Goal: Task Accomplishment & Management: Complete application form

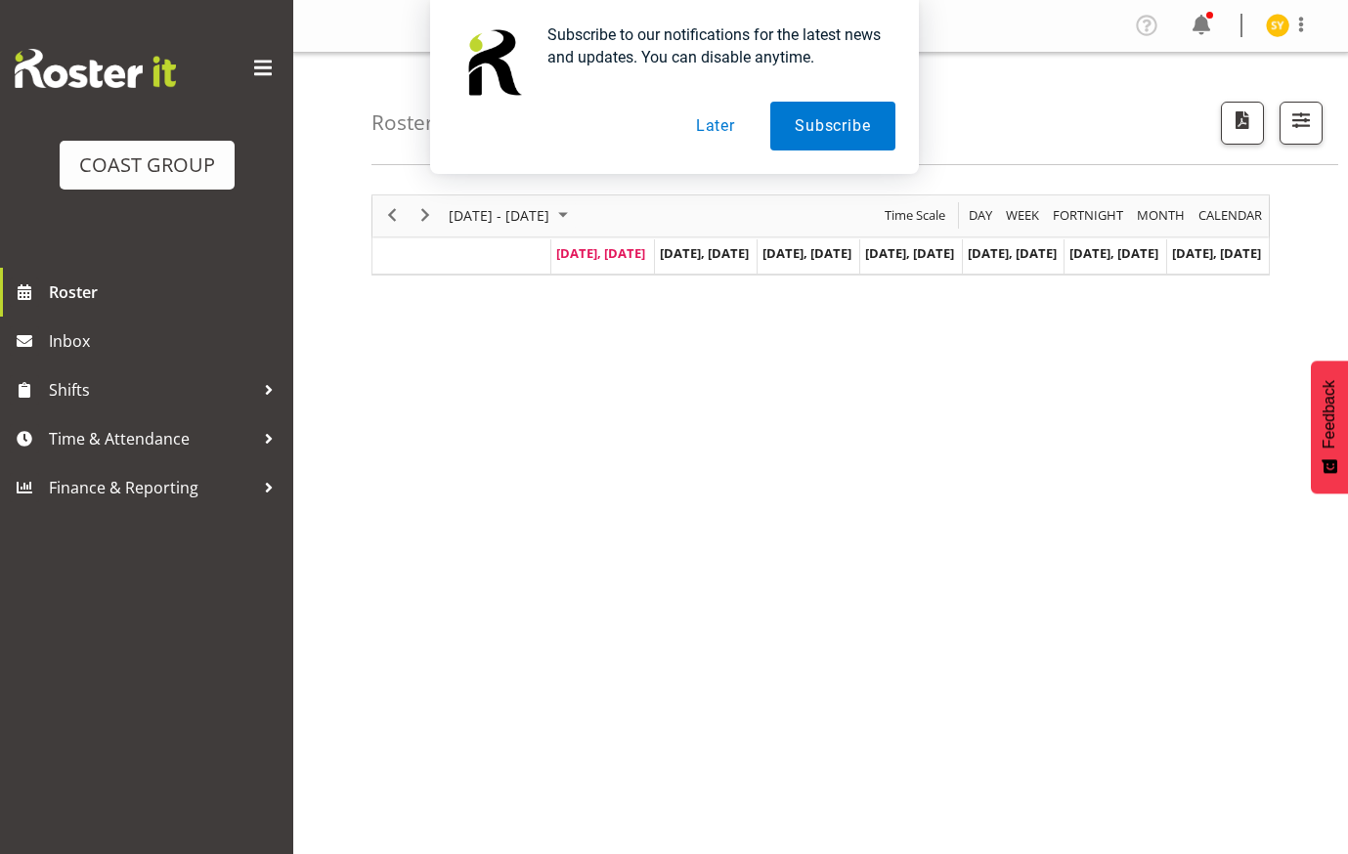
click at [702, 116] on button "Later" at bounding box center [716, 126] width 88 height 49
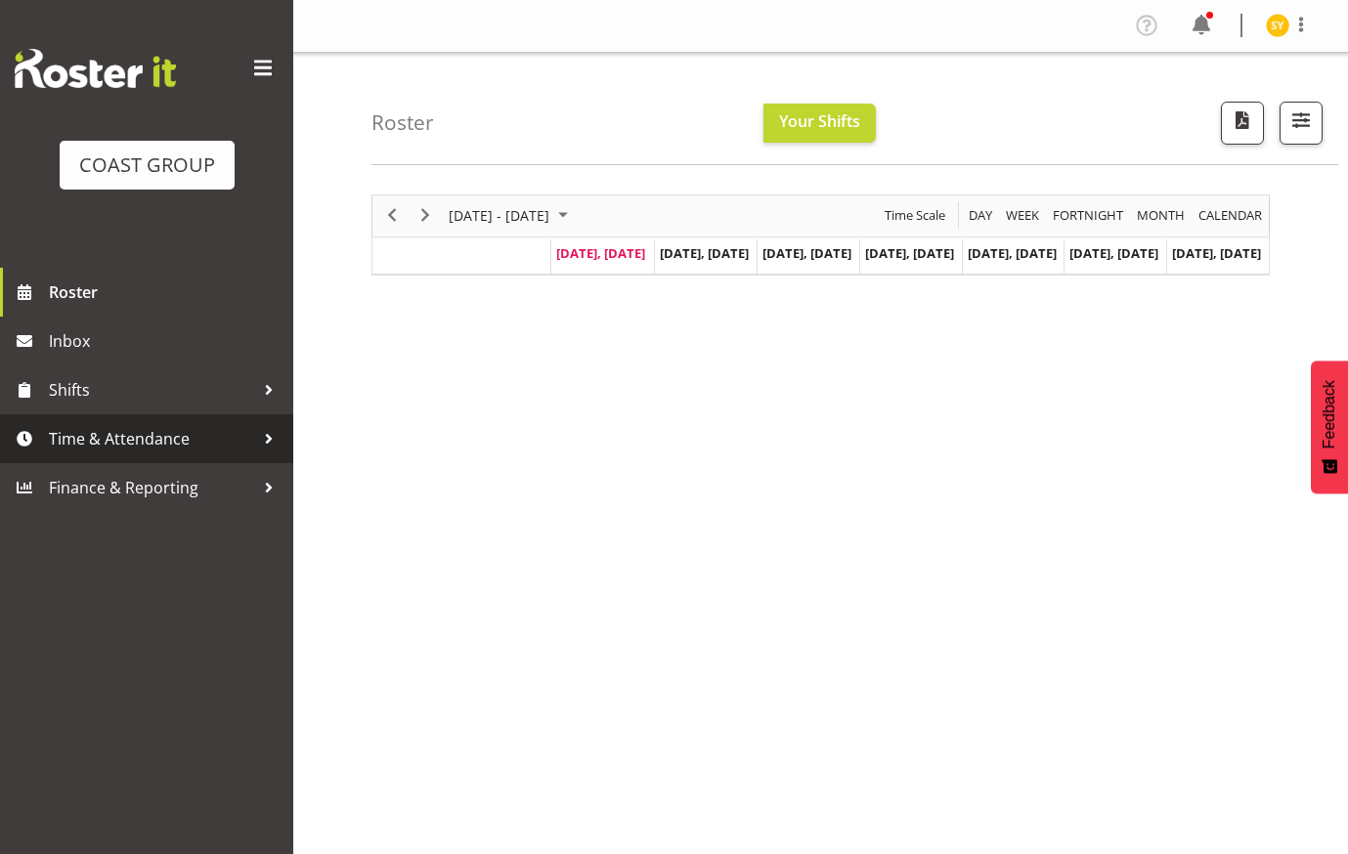
click at [112, 428] on span "Time & Attendance" at bounding box center [151, 438] width 205 height 29
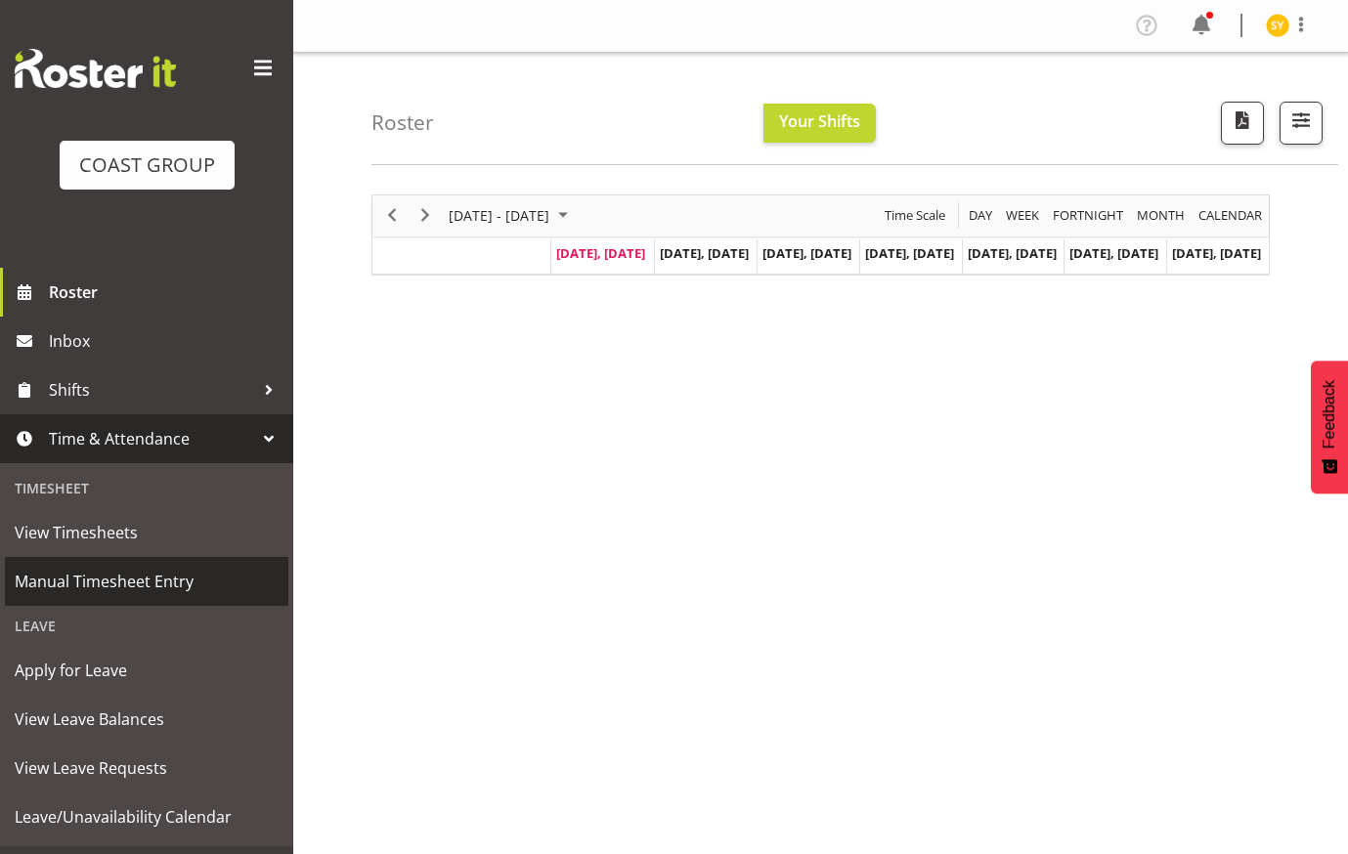
click at [106, 593] on span "Manual Timesheet Entry" at bounding box center [147, 581] width 264 height 29
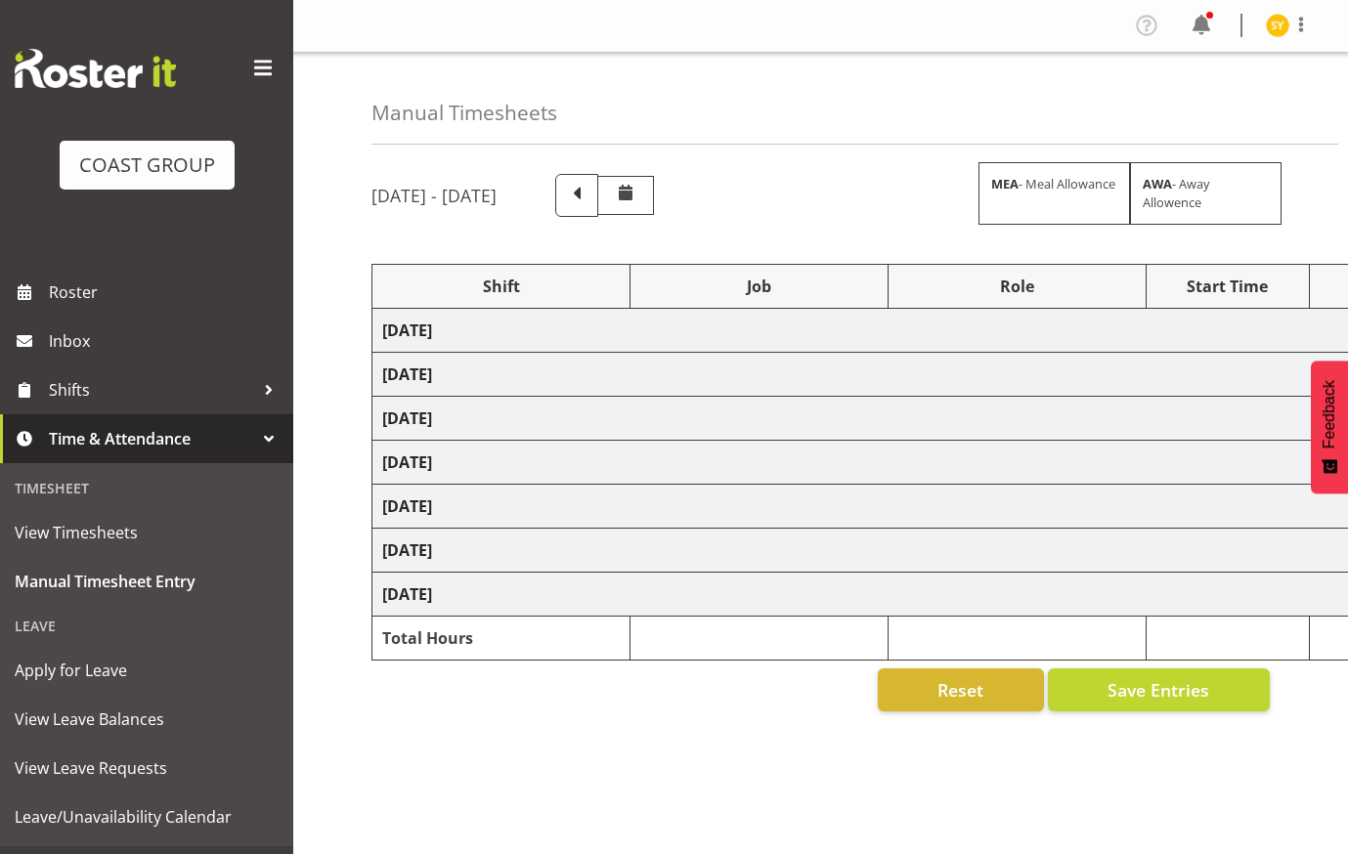
select select "69"
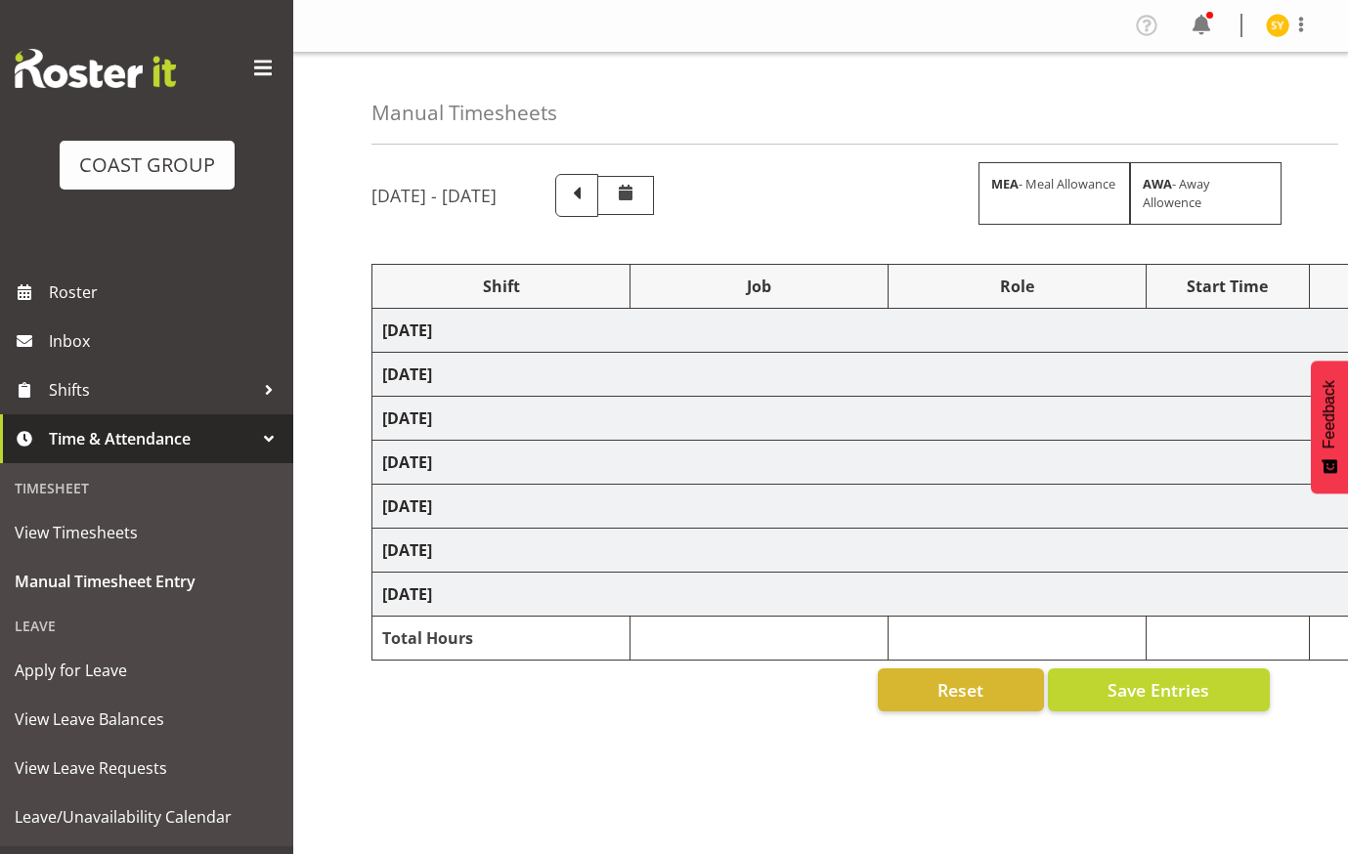
select select "69"
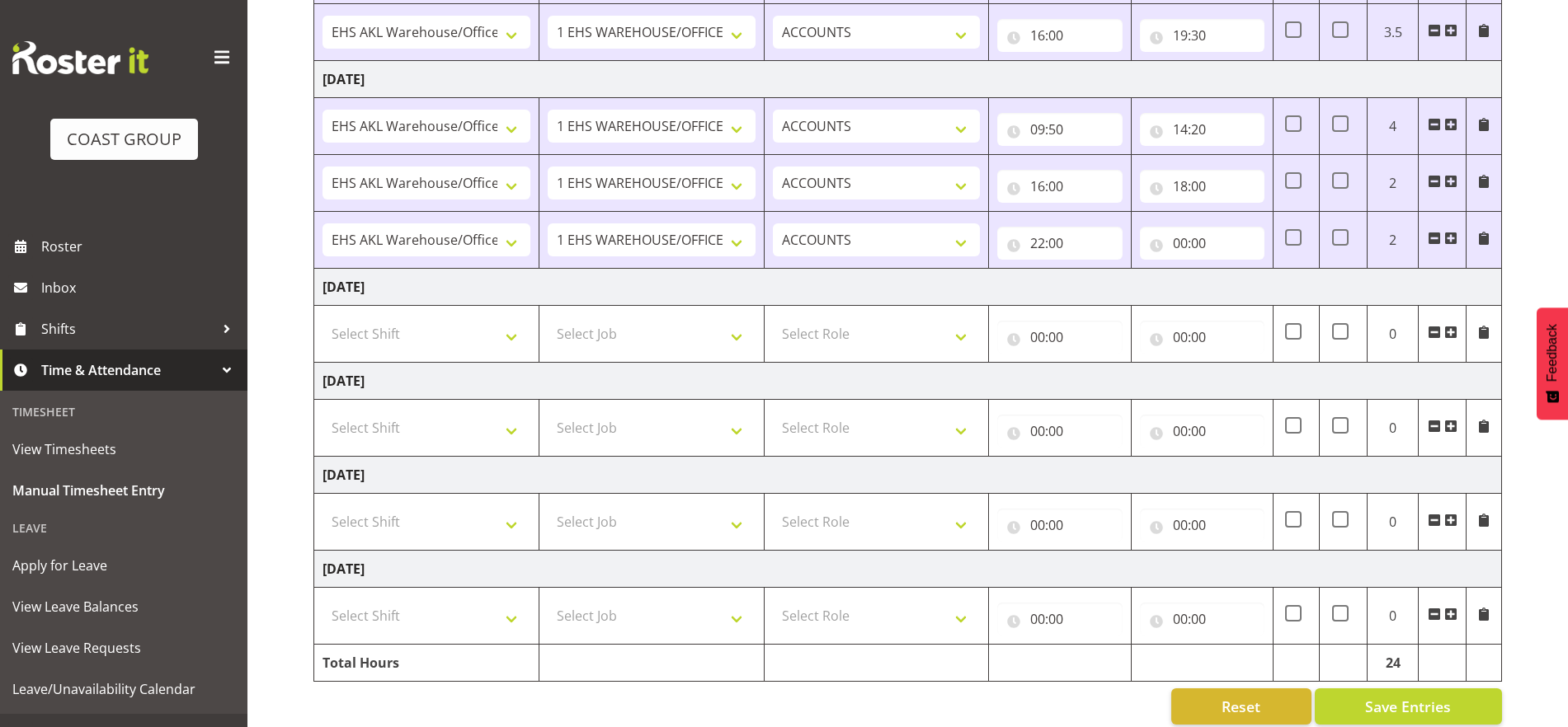
scroll to position [470, 0]
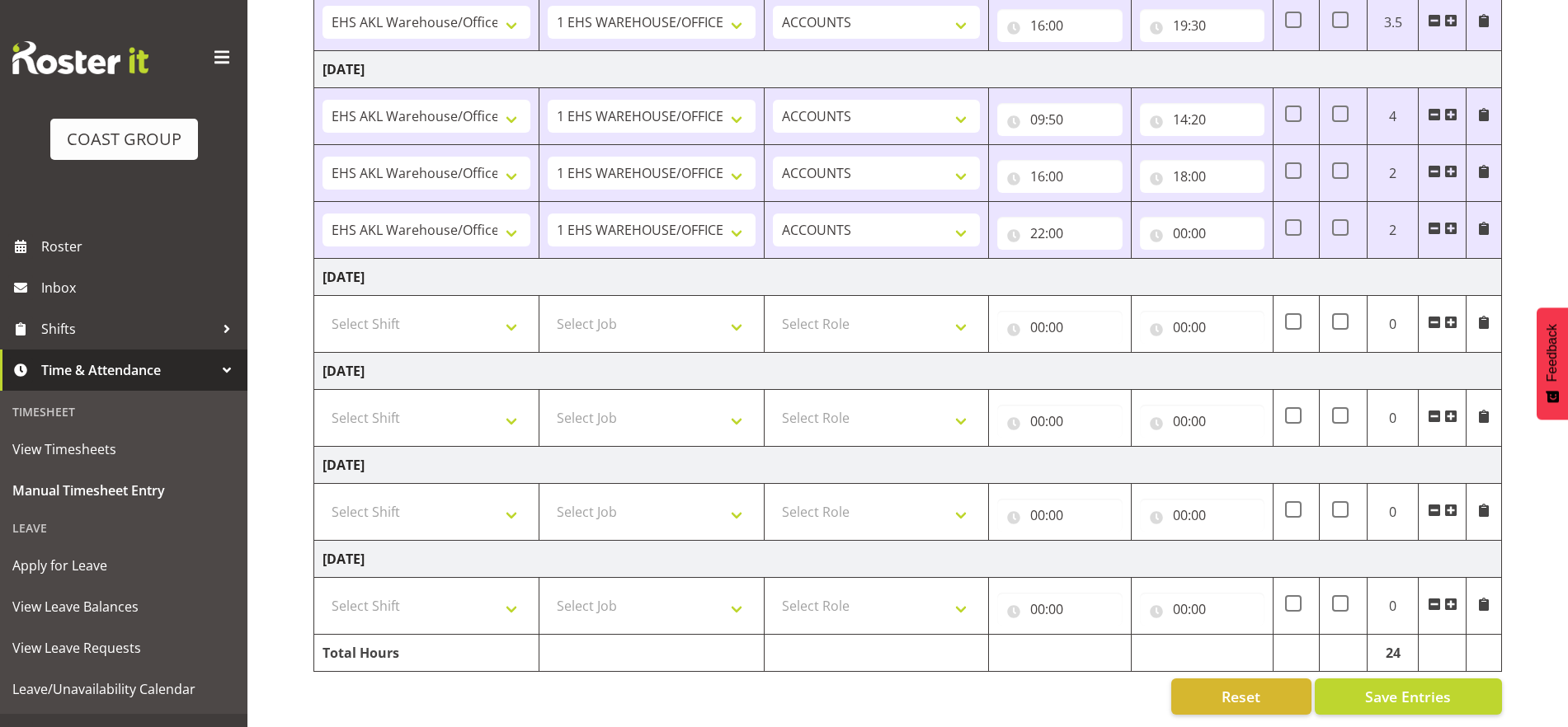
click at [514, 514] on td "Select Shift EHS AKL Warehouse/Office" at bounding box center [426, 512] width 225 height 57
click at [512, 504] on select "Select Shift EHS AKL Warehouse/Office" at bounding box center [426, 512] width 207 height 33
select select "1083"
click at [322, 496] on select "Select Shift EHS AKL Warehouse/Office" at bounding box center [426, 512] width 207 height 33
click at [718, 496] on select "Select Job 1 Carlton Events 1 [PERSON_NAME][GEOGRAPHIC_DATA] 1 [PERSON_NAME][GE…" at bounding box center [651, 512] width 207 height 33
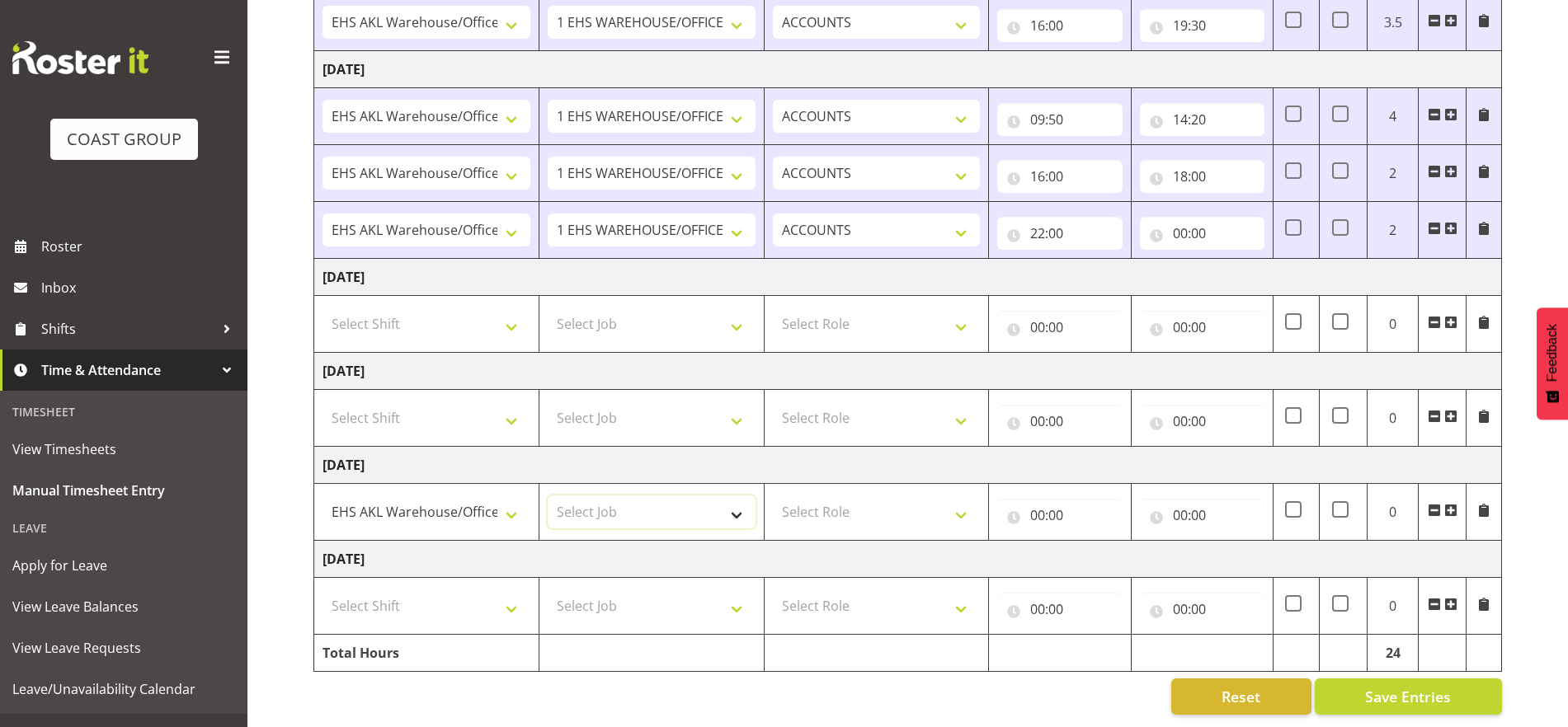
select select "69"
click at [547, 496] on select "Select Job 1 Carlton Events 1 [PERSON_NAME][GEOGRAPHIC_DATA] 1 [PERSON_NAME][GE…" at bounding box center [651, 512] width 207 height 33
click at [957, 506] on select "Select Role ACCOUNTS" at bounding box center [876, 512] width 207 height 33
select select "204"
click at [773, 496] on select "Select Role ACCOUNTS" at bounding box center [876, 512] width 207 height 33
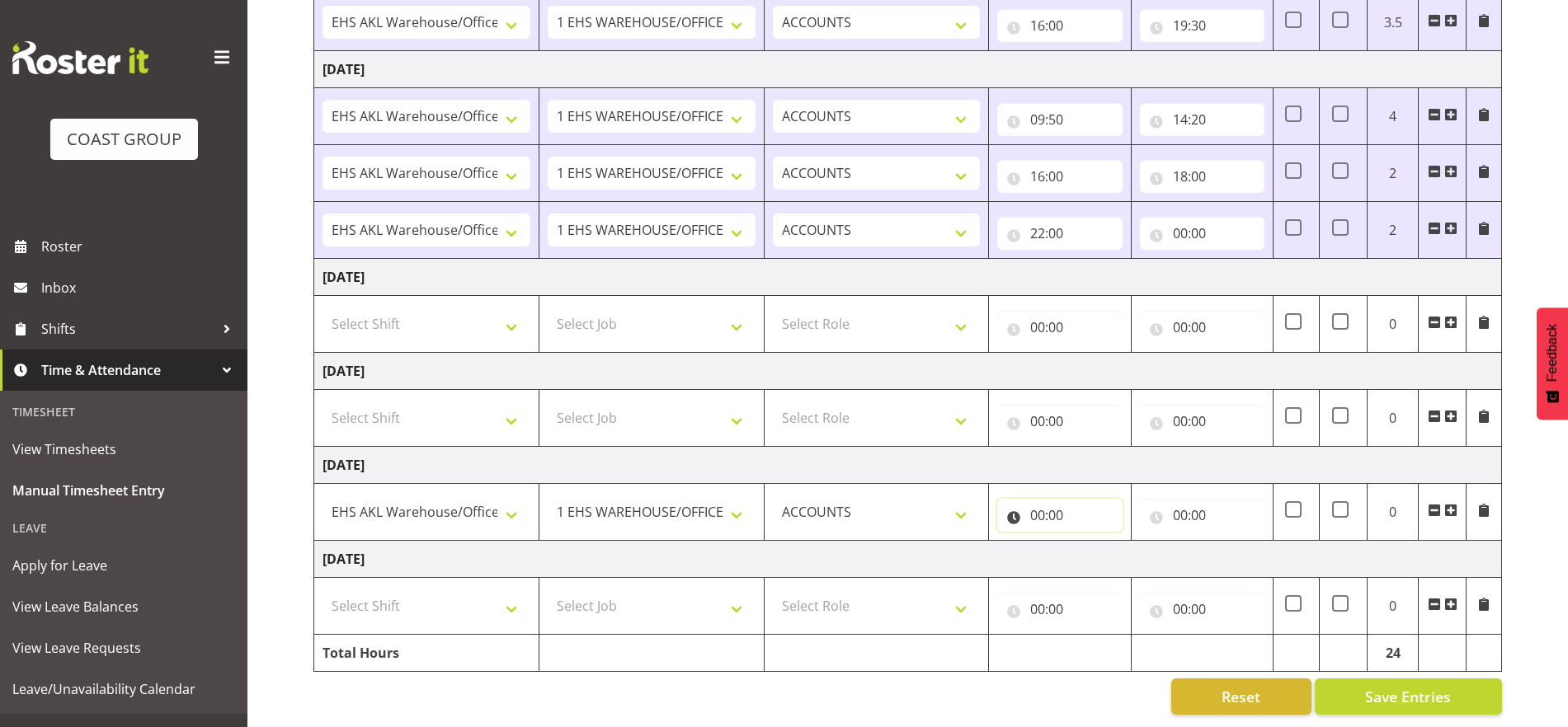
click at [1078, 506] on input "00:00" at bounding box center [1059, 514] width 125 height 33
click at [1104, 551] on select "00 01 02 03 04 05 06 07 08 09 10 11 12 13 14 15 16 17 18 19 20 21 22 23" at bounding box center [1109, 557] width 37 height 33
select select "10"
click at [1091, 541] on select "00 01 02 03 04 05 06 07 08 09 10 11 12 13 14 15 16 17 18 19 20 21 22 23" at bounding box center [1109, 557] width 37 height 33
type input "10:00"
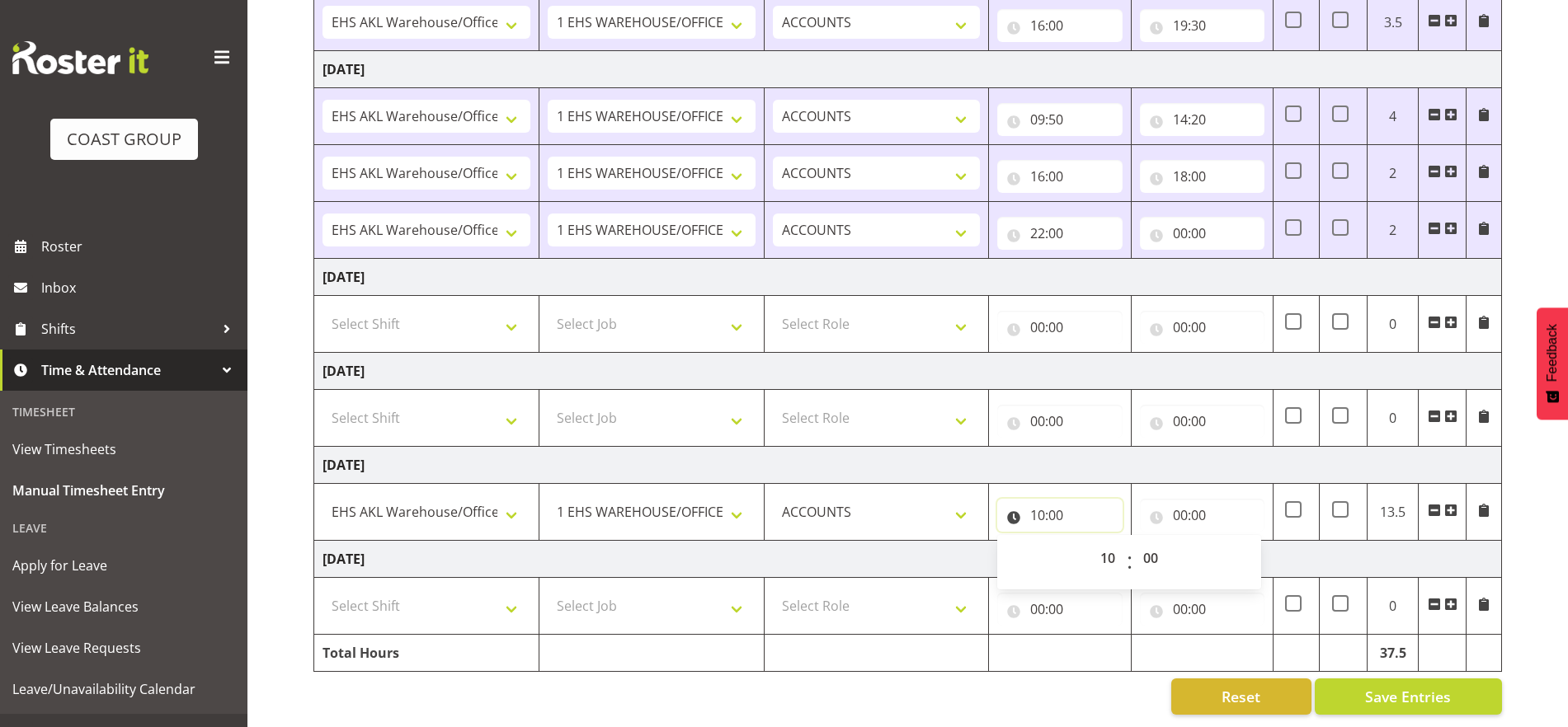
click at [1054, 500] on input "10:00" at bounding box center [1059, 514] width 125 height 33
click at [1055, 500] on input "10:00" at bounding box center [1059, 514] width 125 height 33
click at [1114, 547] on select "00 01 02 03 04 05 06 07 08 09 10 11 12 13 14 15 16 17 18 19 20 21 22 23" at bounding box center [1109, 557] width 37 height 33
select select "9"
click at [1091, 541] on select "00 01 02 03 04 05 06 07 08 09 10 11 12 13 14 15 16 17 18 19 20 21 22 23" at bounding box center [1109, 557] width 37 height 33
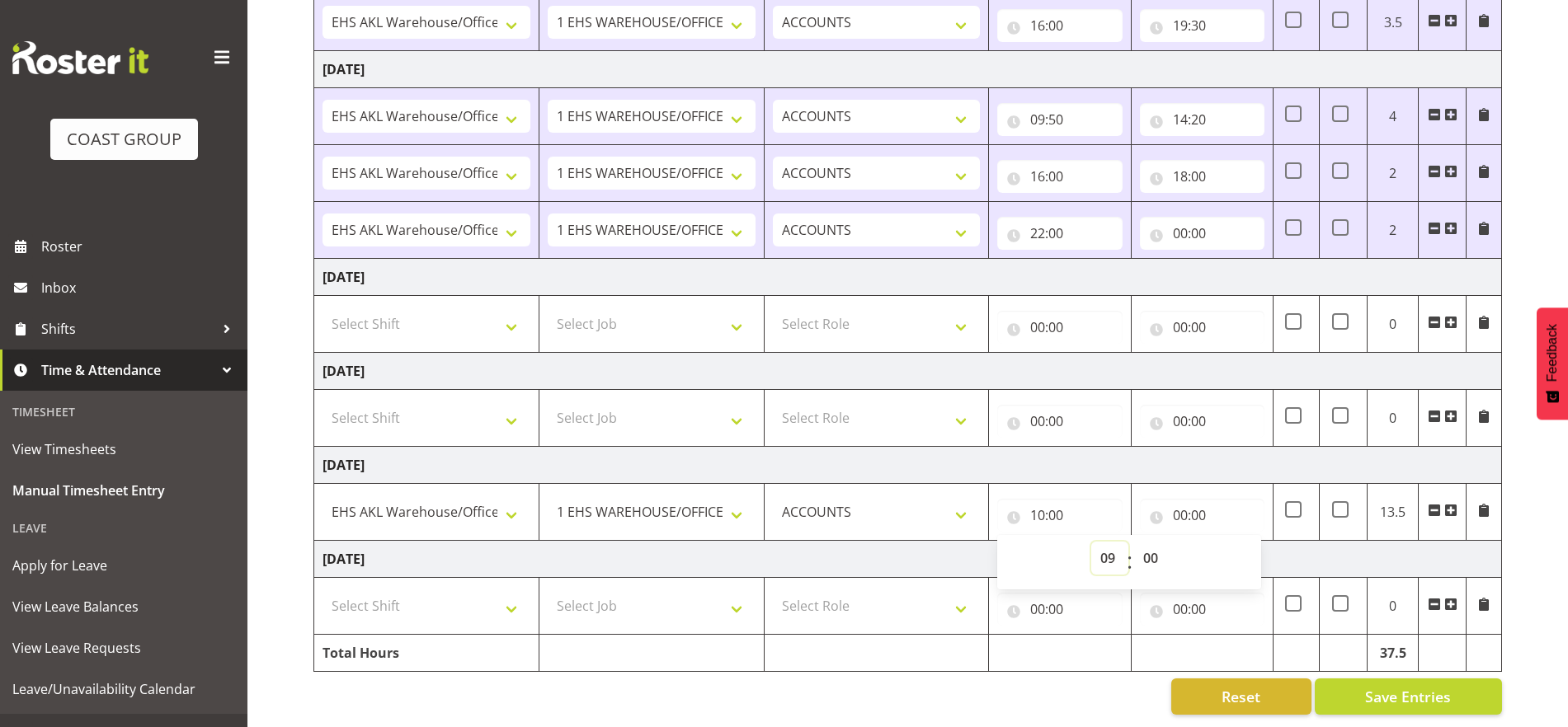
type input "09:00"
click at [1136, 550] on select "00 01 02 03 04 05 06 07 08 09 10 11 12 13 14 15 16 17 18 19 20 21 22 23 24 25 2…" at bounding box center [1152, 557] width 37 height 33
click at [1102, 548] on select "00 01 02 03 04 05 06 07 08 09 10 11 12 13 14 15 16 17 18 19 20 21 22 23" at bounding box center [1109, 557] width 37 height 33
select select "10"
click at [1091, 541] on select "00 01 02 03 04 05 06 07 08 09 10 11 12 13 14 15 16 17 18 19 20 21 22 23" at bounding box center [1109, 557] width 37 height 33
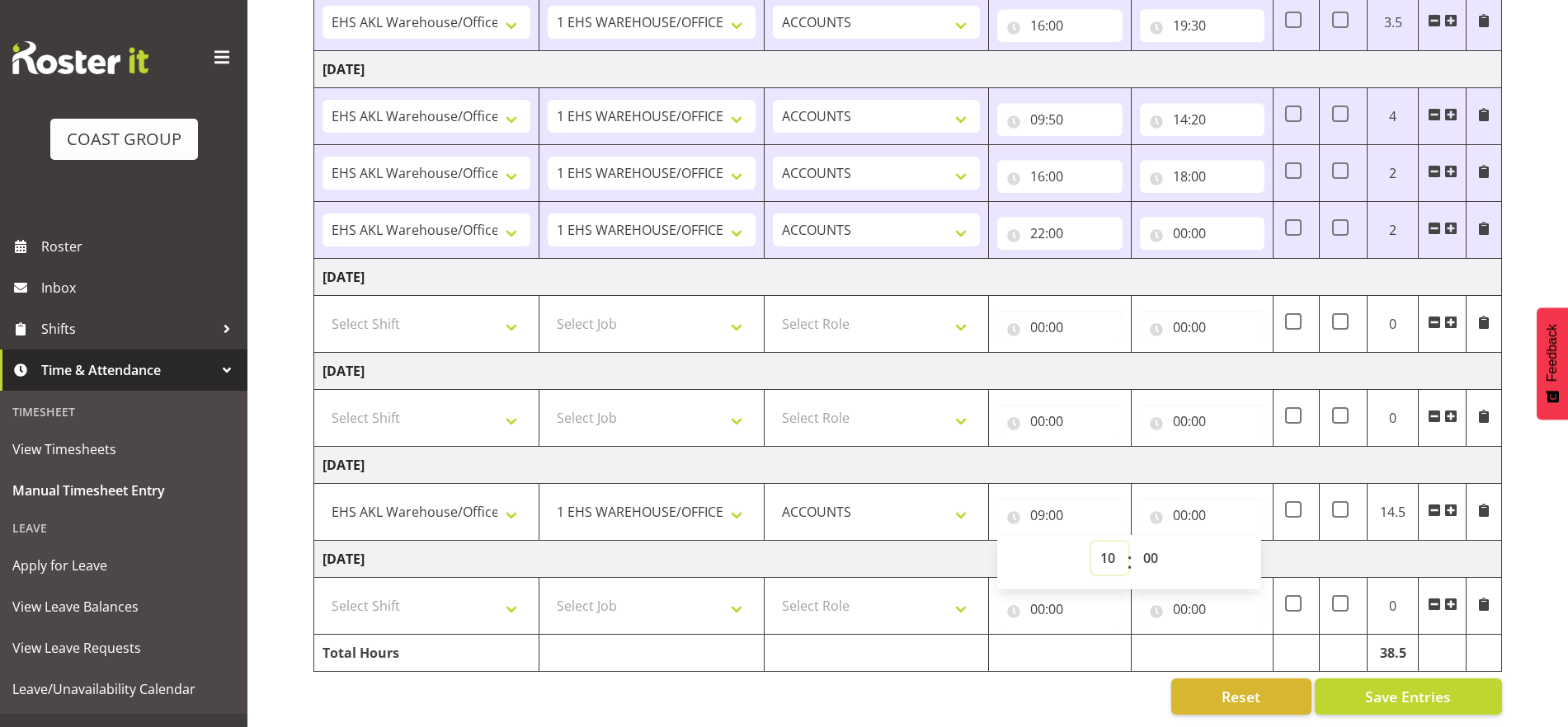
type input "10:00"
click at [1136, 498] on input "00:00" at bounding box center [1202, 514] width 125 height 33
click at [1136, 541] on select "00 01 02 03 04 05 06 07 08 09 10 11 12 13 14 15 16 17 18 19 20 21 22 23" at bounding box center [1253, 557] width 37 height 33
select select "14"
click at [1136, 541] on select "00 01 02 03 04 05 06 07 08 09 10 11 12 13 14 15 16 17 18 19 20 21 22 23" at bounding box center [1253, 557] width 37 height 33
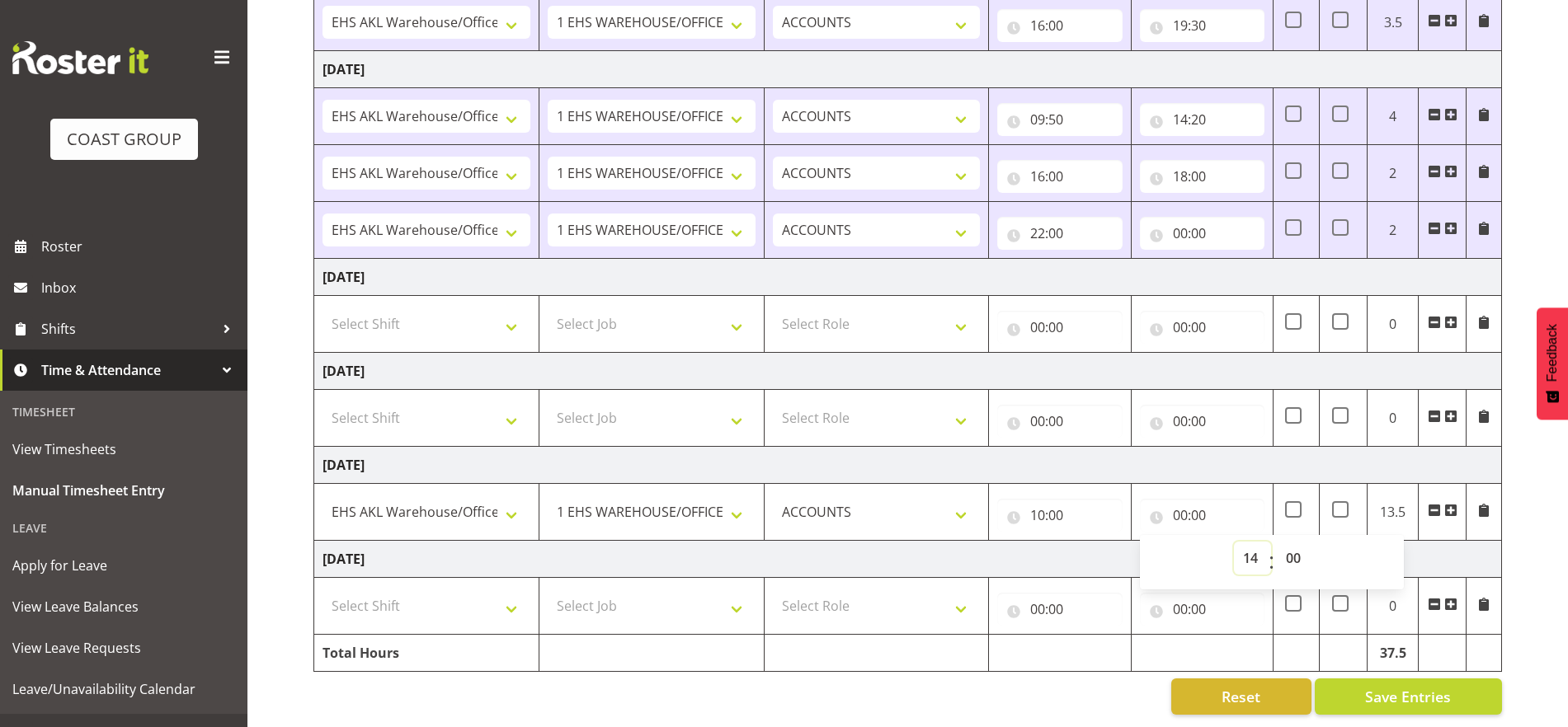
type input "14:00"
click at [1136, 541] on select "00 01 02 03 04 05 06 07 08 09 10 11 12 13 14 15 16 17 18 19 20 21 22 23 24 25 2…" at bounding box center [1295, 557] width 37 height 33
select select "20"
click at [1136, 541] on select "00 01 02 03 04 05 06 07 08 09 10 11 12 13 14 15 16 17 18 19 20 21 22 23 24 25 2…" at bounding box center [1295, 557] width 37 height 33
type input "14:20"
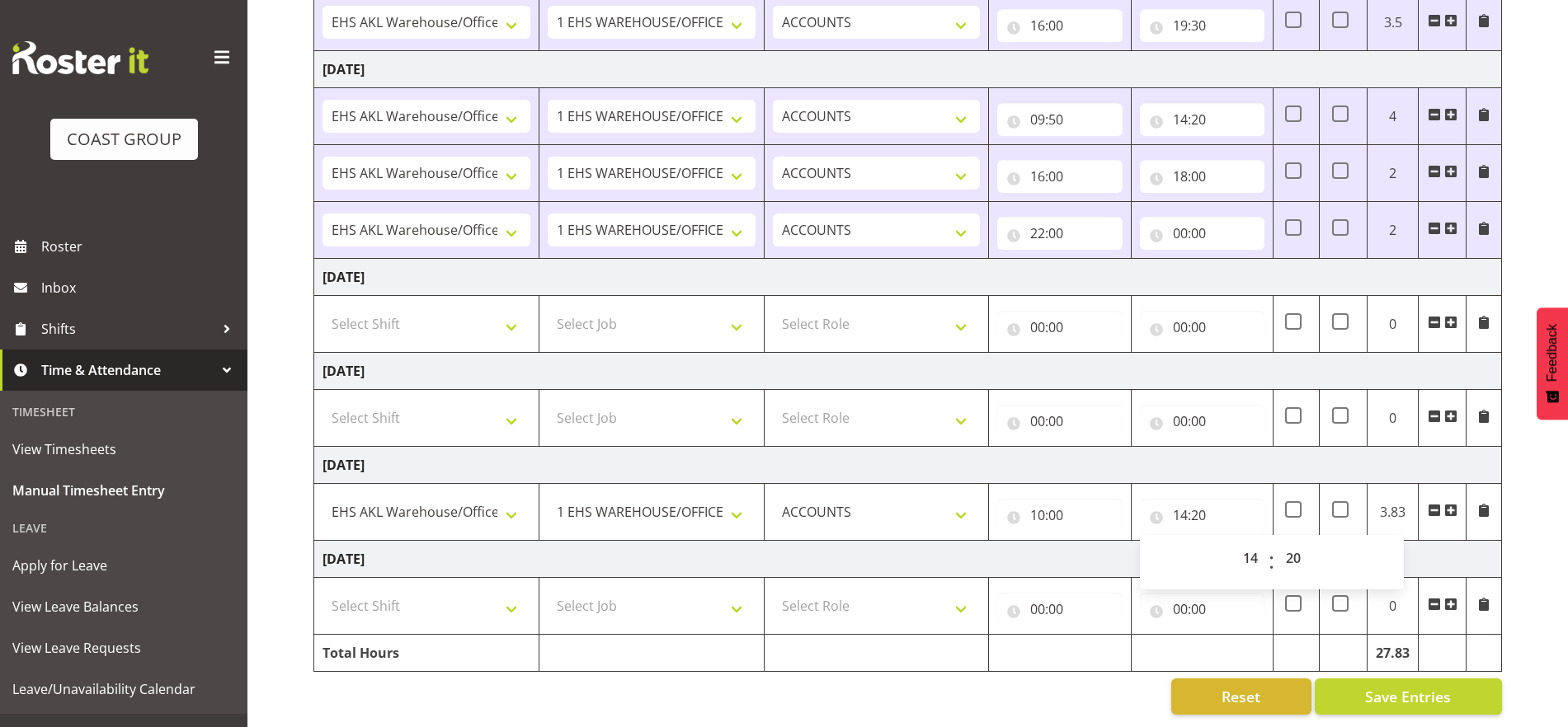
click at [1136, 504] on span at bounding box center [1451, 510] width 13 height 13
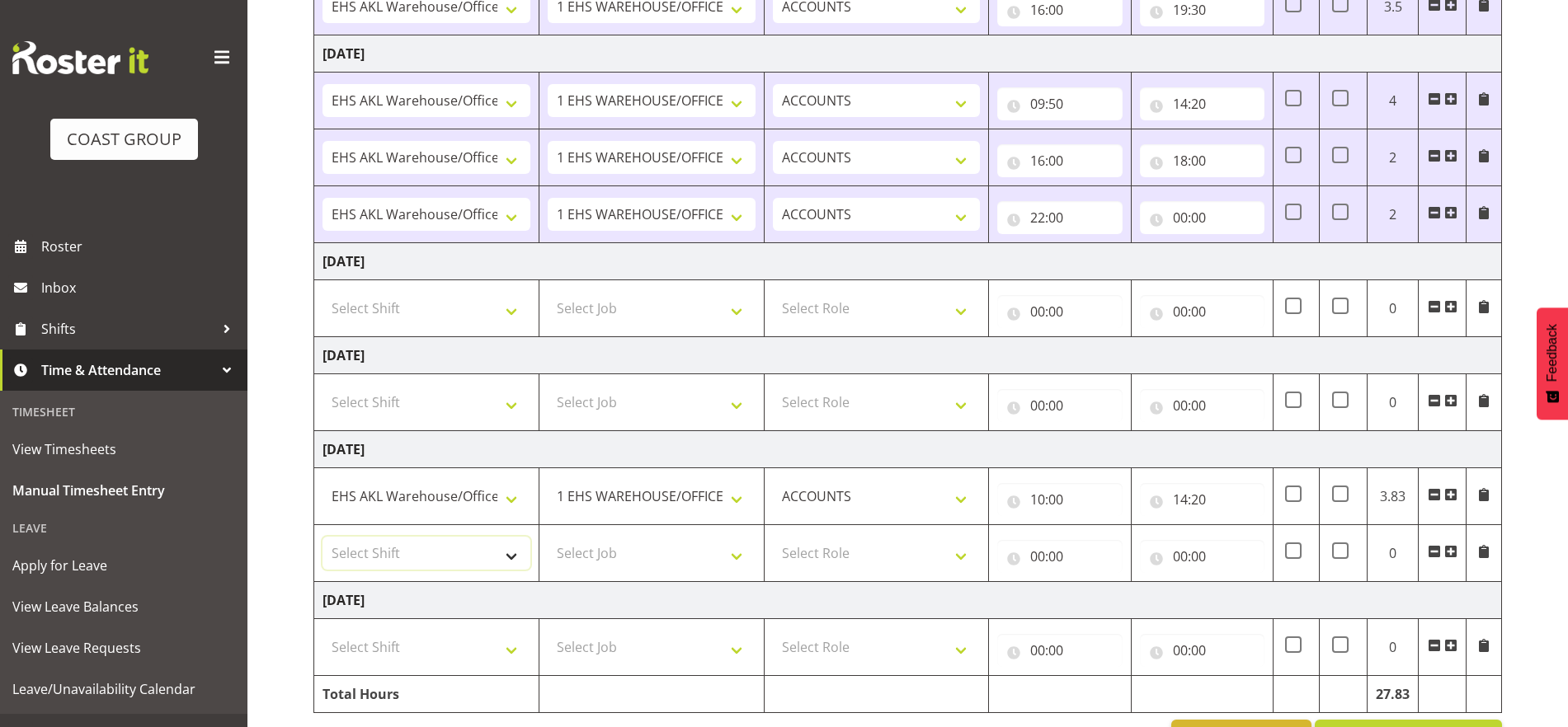
click at [467, 553] on select "Select Shift EHS AKL Warehouse/Office" at bounding box center [426, 552] width 207 height 33
select select "1083"
click at [322, 536] on select "Select Shift EHS AKL Warehouse/Office" at bounding box center [426, 552] width 207 height 33
click at [719, 557] on select "Select Job 1 Carlton Events 1 [PERSON_NAME][GEOGRAPHIC_DATA] 1 [PERSON_NAME][GE…" at bounding box center [651, 552] width 207 height 33
select select "69"
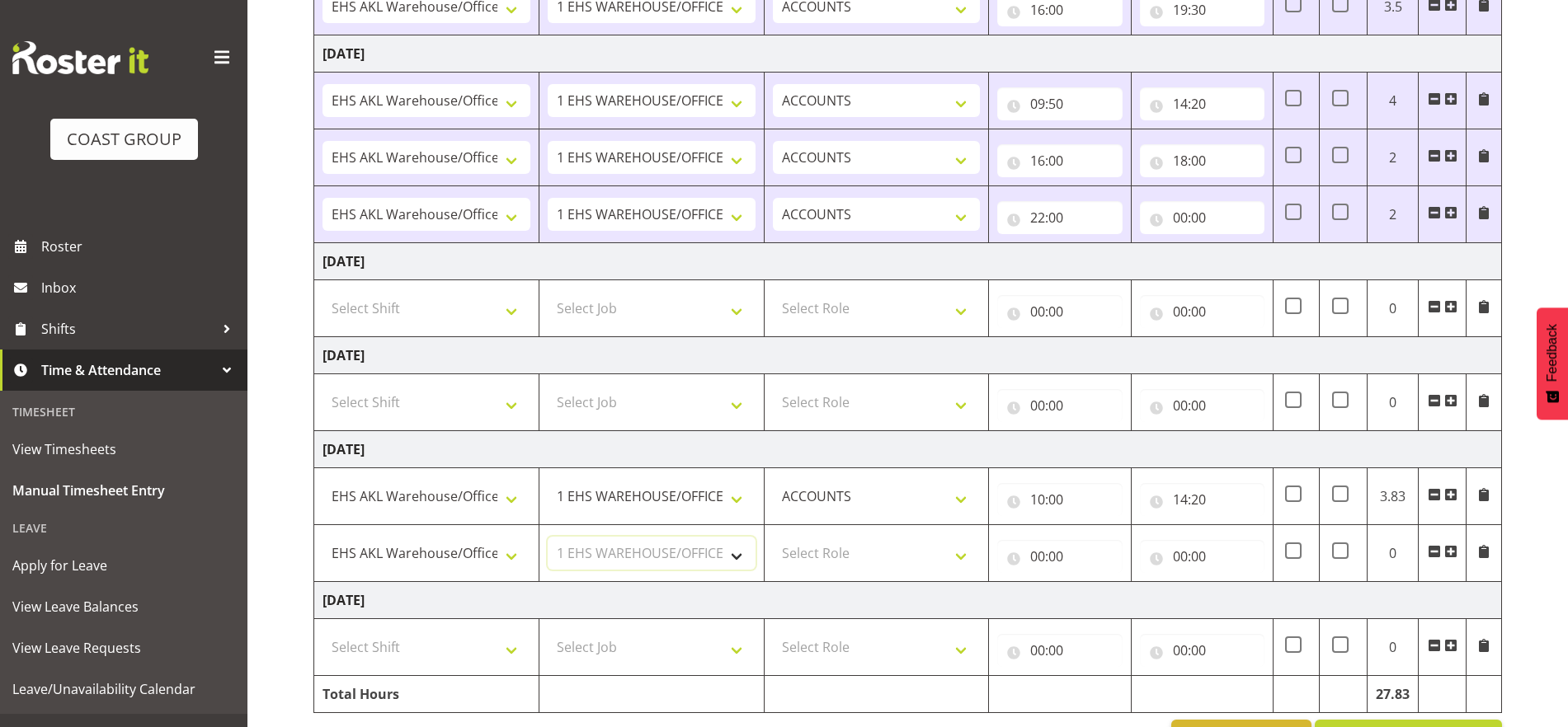
click at [547, 536] on select "Select Job 1 Carlton Events 1 [PERSON_NAME][GEOGRAPHIC_DATA] 1 [PERSON_NAME][GE…" at bounding box center [651, 552] width 207 height 33
click at [969, 560] on select "Select Role ACCOUNTS" at bounding box center [876, 552] width 207 height 33
select select "204"
click at [773, 536] on select "Select Role ACCOUNTS" at bounding box center [876, 552] width 207 height 33
click at [1033, 560] on input "00:00" at bounding box center [1059, 556] width 125 height 33
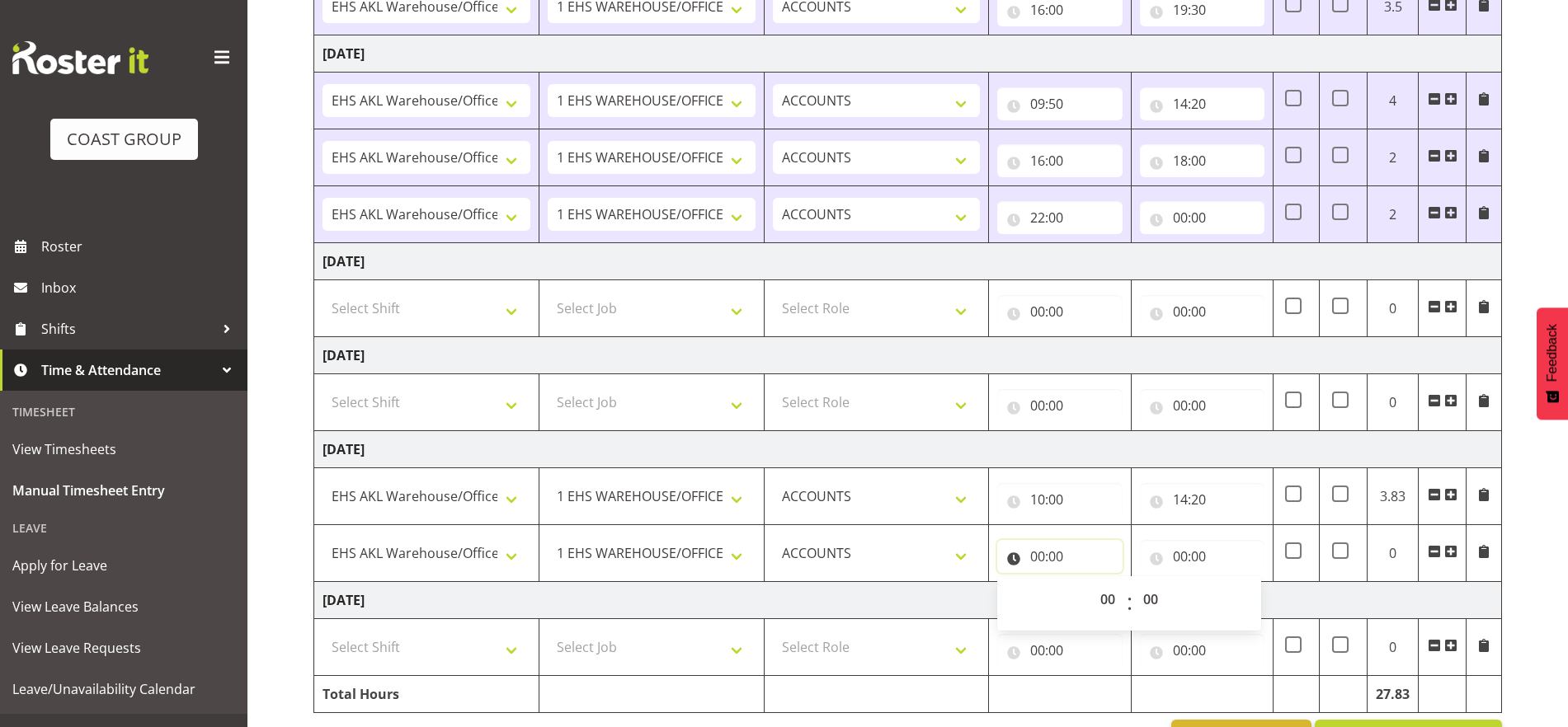
click at [1033, 560] on input "00:00" at bounding box center [1059, 556] width 125 height 33
click at [1097, 600] on select "00 01 02 03 04 05 06 07 08 09 10 11 12 13 14 15 16 17 18 19 20 21 22 23" at bounding box center [1109, 599] width 37 height 33
select select "15"
click at [1091, 583] on select "00 01 02 03 04 05 06 07 08 09 10 11 12 13 14 15 16 17 18 19 20 21 22 23" at bounding box center [1109, 599] width 37 height 33
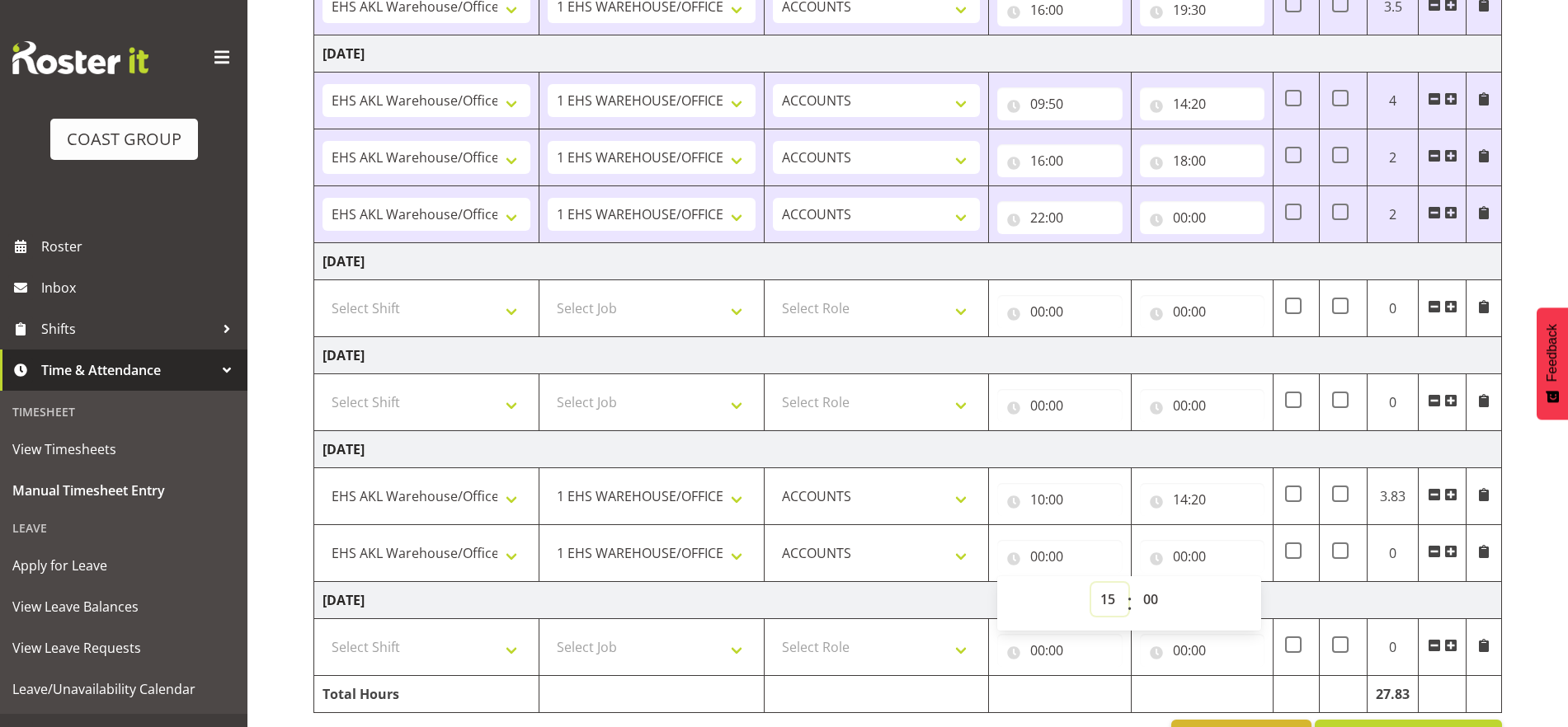
type input "15:00"
click at [1136, 599] on select "00 01 02 03 04 05 06 07 08 09 10 11 12 13 14 15 16 17 18 19 20 21 22 23 24 25 2…" at bounding box center [1152, 599] width 37 height 33
select select "30"
click at [1134, 583] on select "00 01 02 03 04 05 06 07 08 09 10 11 12 13 14 15 16 17 18 19 20 21 22 23 24 25 2…" at bounding box center [1152, 599] width 37 height 33
type input "15:30"
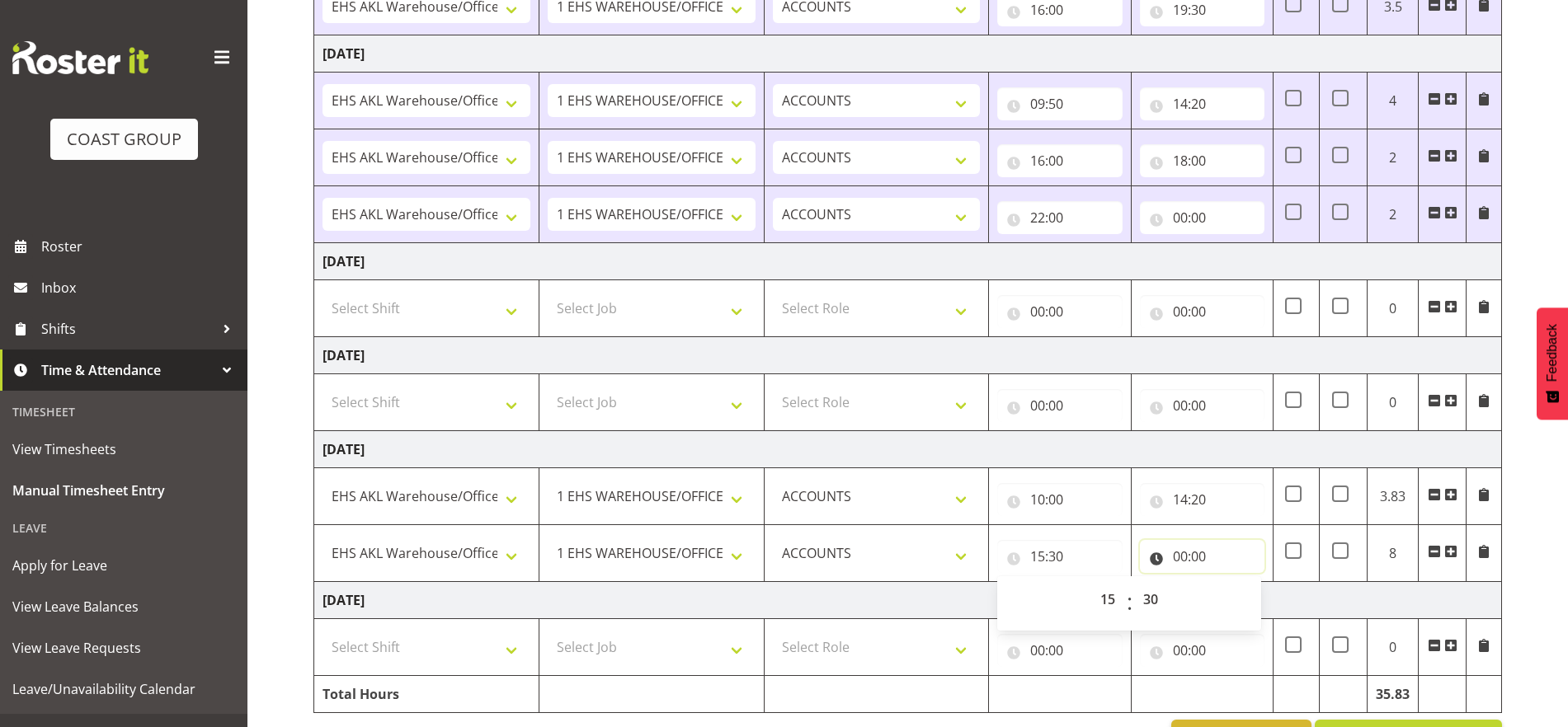
click at [1136, 556] on input "00:00" at bounding box center [1202, 556] width 125 height 33
click at [1136, 605] on select "00 01 02 03 04 05 06 07 08 09 10 11 12 13 14 15 16 17 18 19 20 21 22 23" at bounding box center [1253, 599] width 37 height 33
click at [1073, 563] on input "15:30" at bounding box center [1059, 556] width 125 height 33
click at [1136, 606] on select "00 01 02 03 04 05 06 07 08 09 10 11 12 13 14 15 16 17 18 19 20 21 22 23 24 25 2…" at bounding box center [1152, 599] width 37 height 33
select select "40"
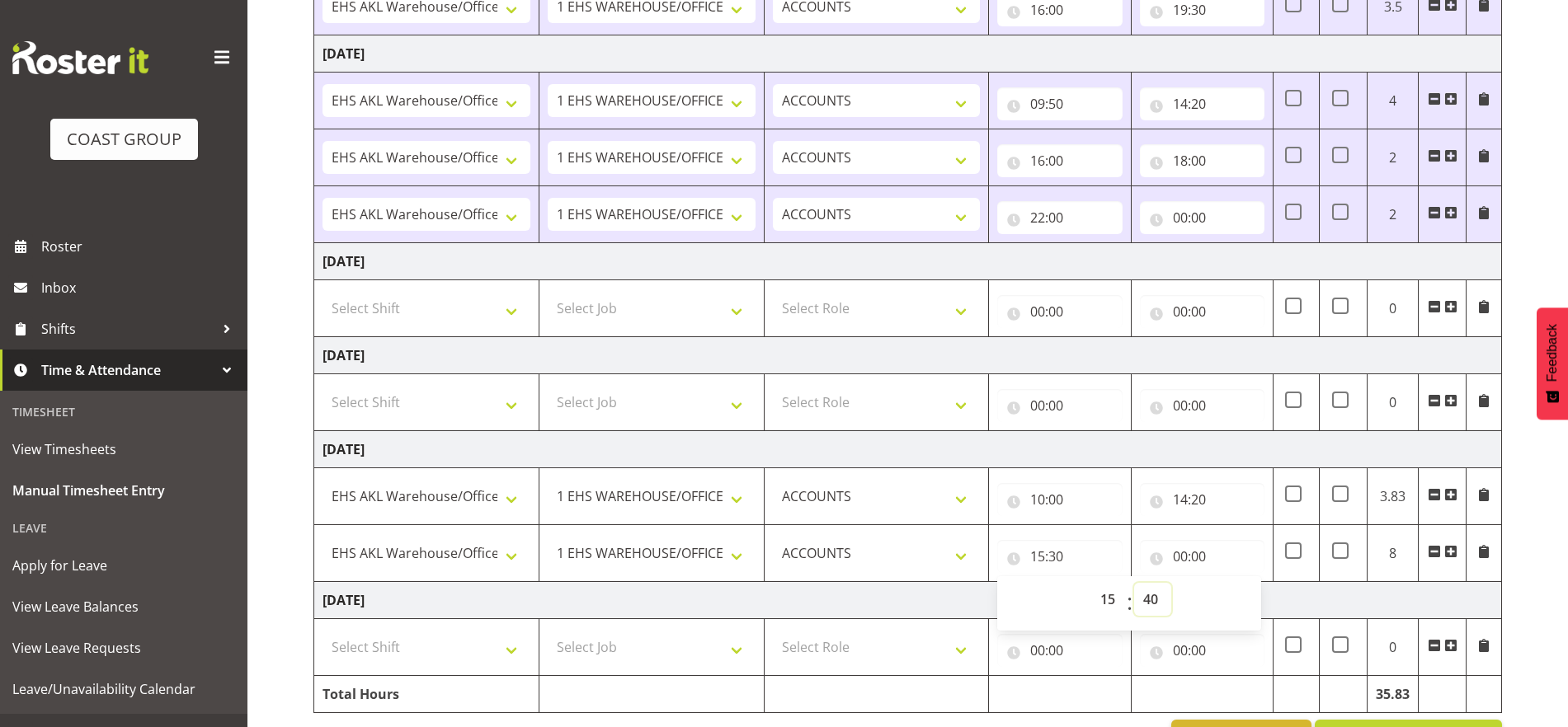
click at [1134, 583] on select "00 01 02 03 04 05 06 07 08 09 10 11 12 13 14 15 16 17 18 19 20 21 22 23 24 25 2…" at bounding box center [1152, 599] width 37 height 33
type input "15:40"
click at [1136, 557] on input "00:00" at bounding box center [1202, 556] width 125 height 33
click at [1045, 560] on input "15:40" at bounding box center [1059, 556] width 125 height 33
click at [1102, 593] on select "00 01 02 03 04 05 06 07 08 09 10 11 12 13 14 15 16 17 18 19 20 21 22 23" at bounding box center [1109, 599] width 37 height 33
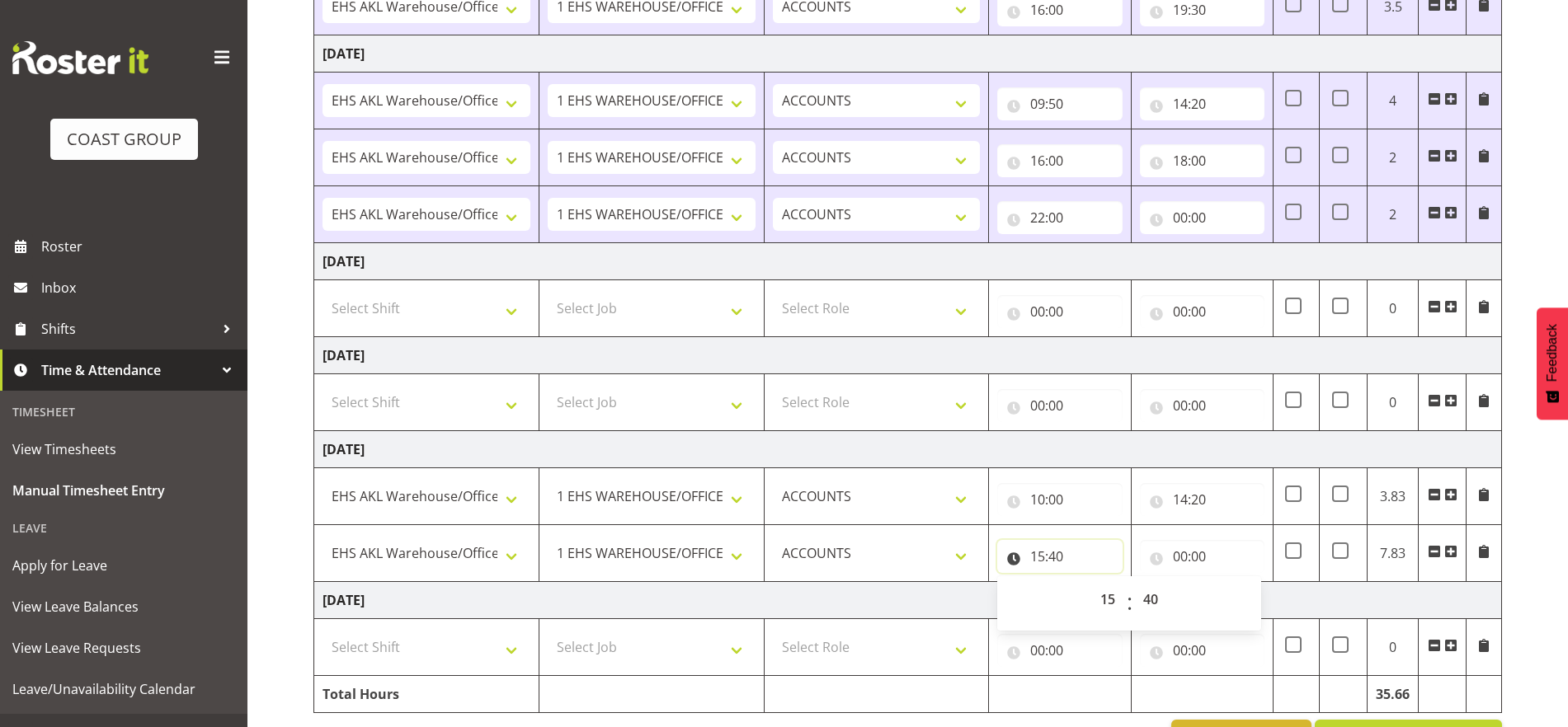
click at [1060, 563] on input "15:40" at bounding box center [1059, 556] width 125 height 33
click at [1059, 563] on input "15:40" at bounding box center [1059, 556] width 125 height 33
click at [1136, 601] on select "00 01 02 03 04 05 06 07 08 09 10 11 12 13 14 15 16 17 18 19 20 21 22 23 24 25 2…" at bounding box center [1152, 599] width 37 height 33
select select "30"
click at [1134, 583] on select "00 01 02 03 04 05 06 07 08 09 10 11 12 13 14 15 16 17 18 19 20 21 22 23 24 25 2…" at bounding box center [1152, 599] width 37 height 33
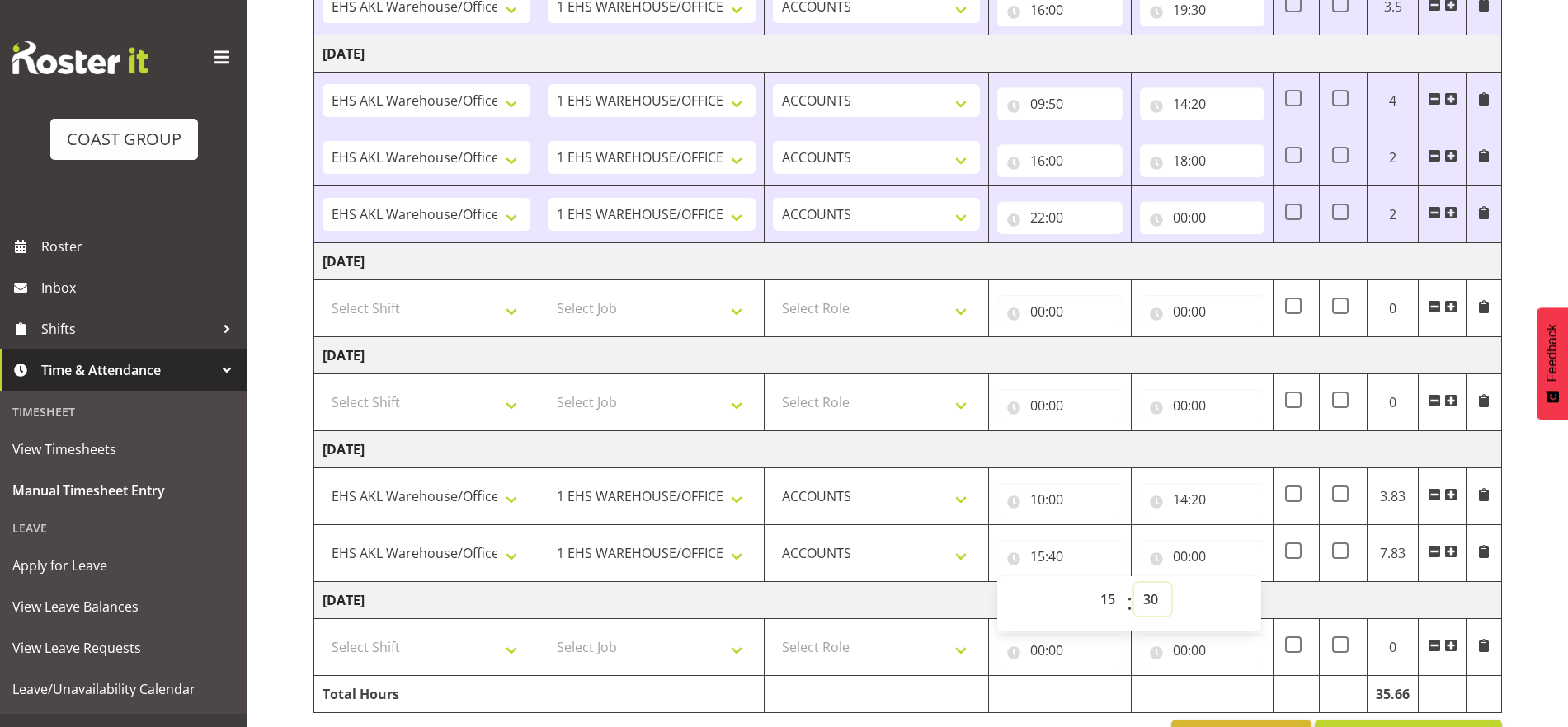
type input "15:30"
click at [1136, 557] on input "00:00" at bounding box center [1202, 556] width 125 height 33
click at [1136, 596] on select "00 01 02 03 04 05 06 07 08 09 10 11 12 13 14 15 16 17 18 19 20 21 22 23" at bounding box center [1253, 599] width 37 height 33
select select "19"
click at [1136, 583] on select "00 01 02 03 04 05 06 07 08 09 10 11 12 13 14 15 16 17 18 19 20 21 22 23" at bounding box center [1253, 599] width 37 height 33
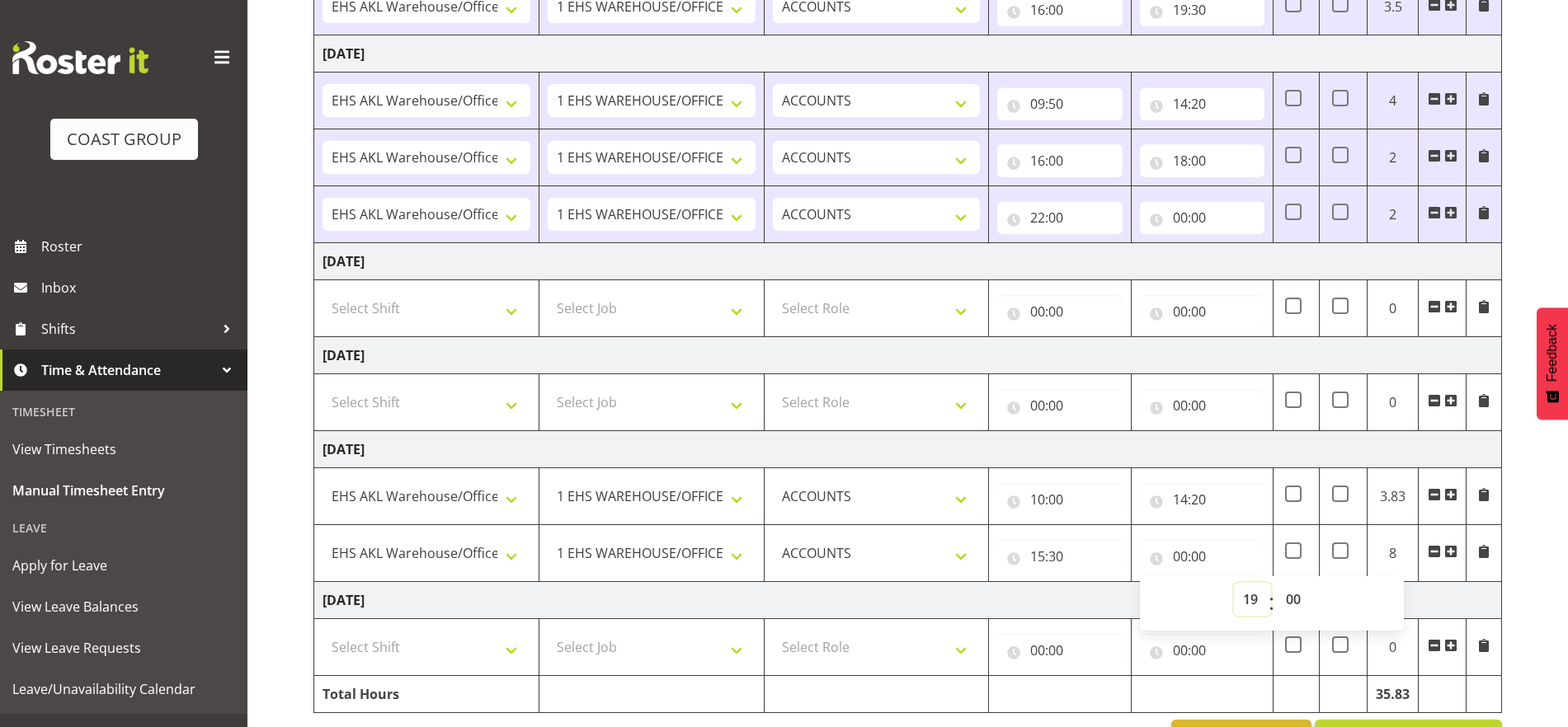
type input "19:00"
click at [1136, 555] on input "19:00" at bounding box center [1202, 556] width 125 height 33
click at [1136, 562] on input "19:00" at bounding box center [1202, 556] width 125 height 33
click at [1136, 604] on select "00 01 02 03 04 05 06 07 08 09 10 11 12 13 14 15 16 17 18 19 20 21 22 23" at bounding box center [1253, 599] width 37 height 33
select select "20"
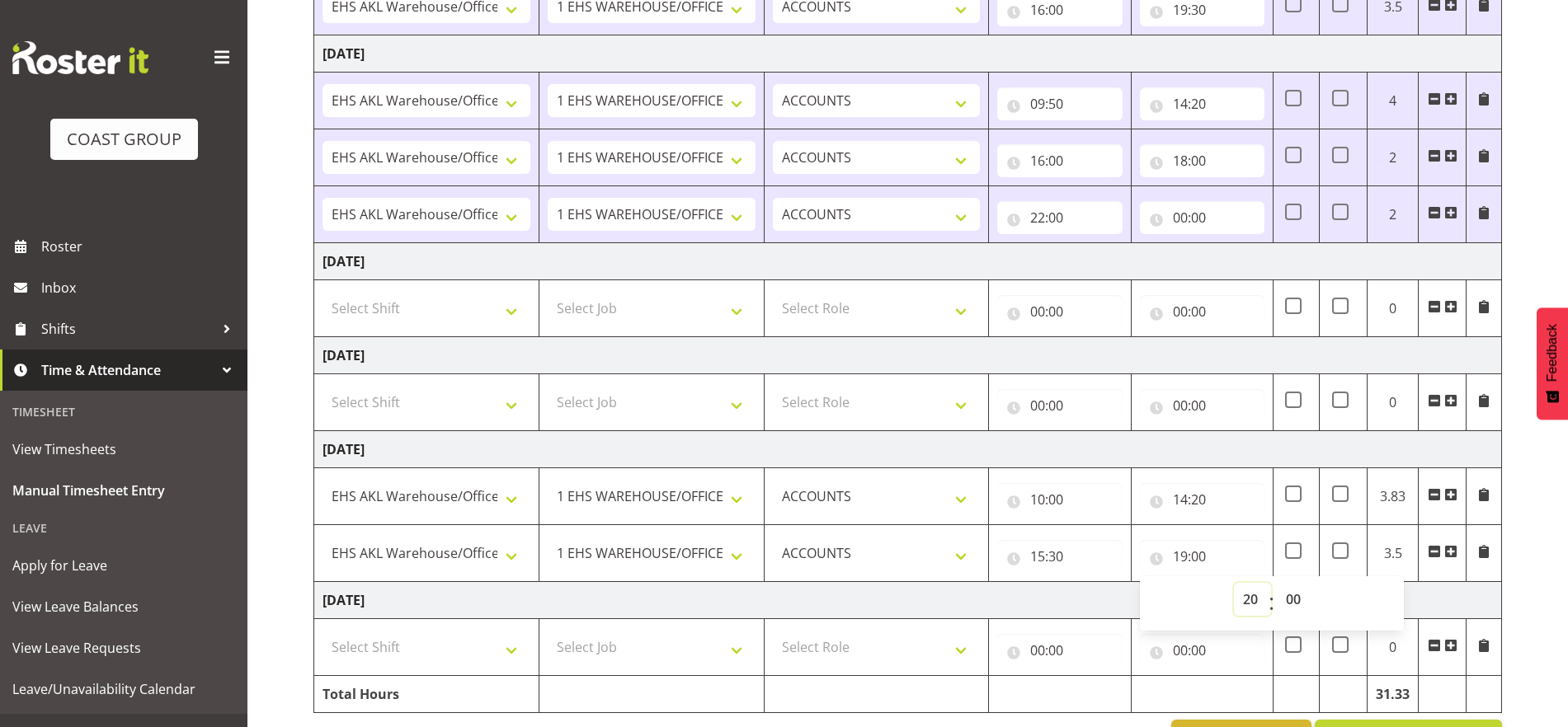
click at [1136, 583] on select "00 01 02 03 04 05 06 07 08 09 10 11 12 13 14 15 16 17 18 19 20 21 22 23" at bounding box center [1253, 599] width 37 height 33
type input "20:00"
click at [1136, 595] on select "00 01 02 03 04 05 06 07 08 09 10 11 12 13 14 15 16 17 18 19 20 21 22 23 24 25 2…" at bounding box center [1295, 599] width 37 height 33
select select "10"
click at [1136, 583] on select "00 01 02 03 04 05 06 07 08 09 10 11 12 13 14 15 16 17 18 19 20 21 22 23 24 25 2…" at bounding box center [1295, 599] width 37 height 33
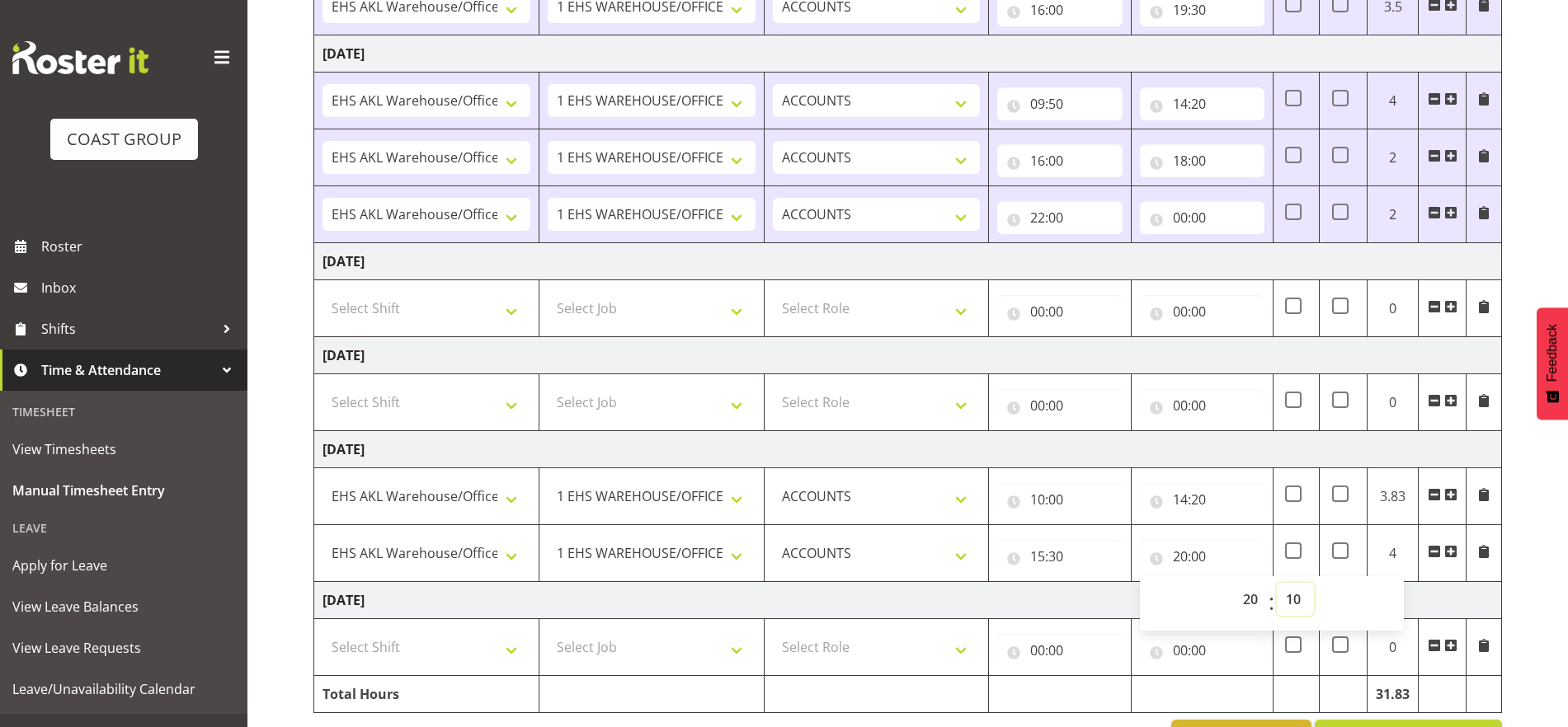
type input "20:10"
click at [1136, 568] on div "[DATE] - [DATE] MEA - Meal Allowance AWA - Away Allowence Shift Job Role Start …" at bounding box center [940, 216] width 1254 height 1104
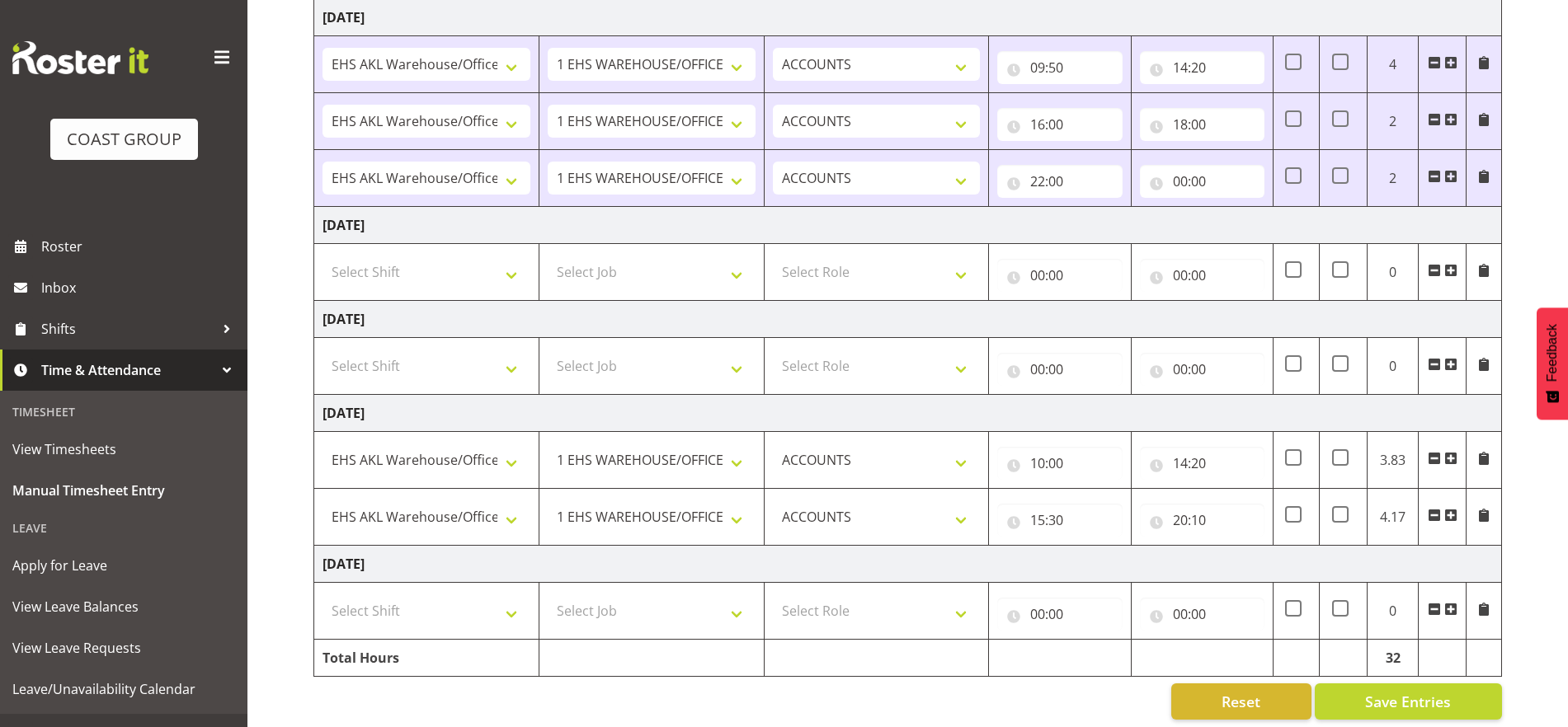
scroll to position [527, 0]
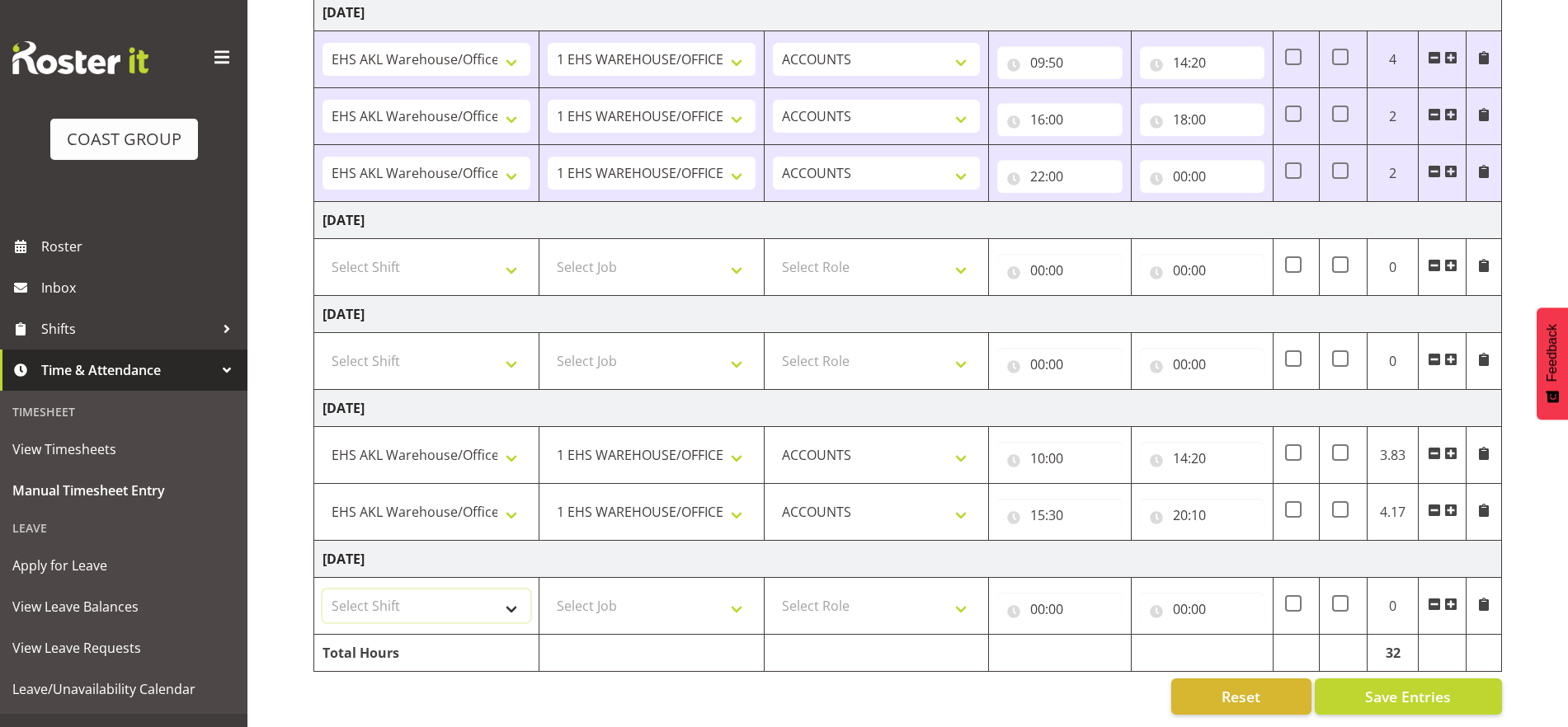
click at [510, 600] on select "Select Shift EHS AKL Warehouse/Office" at bounding box center [426, 606] width 207 height 33
select select "1083"
click at [322, 590] on select "Select Shift EHS AKL Warehouse/Office" at bounding box center [426, 606] width 207 height 33
click at [634, 599] on select "Select Job 1 Carlton Events 1 [PERSON_NAME][GEOGRAPHIC_DATA] 1 [PERSON_NAME][GE…" at bounding box center [651, 606] width 207 height 33
select select "69"
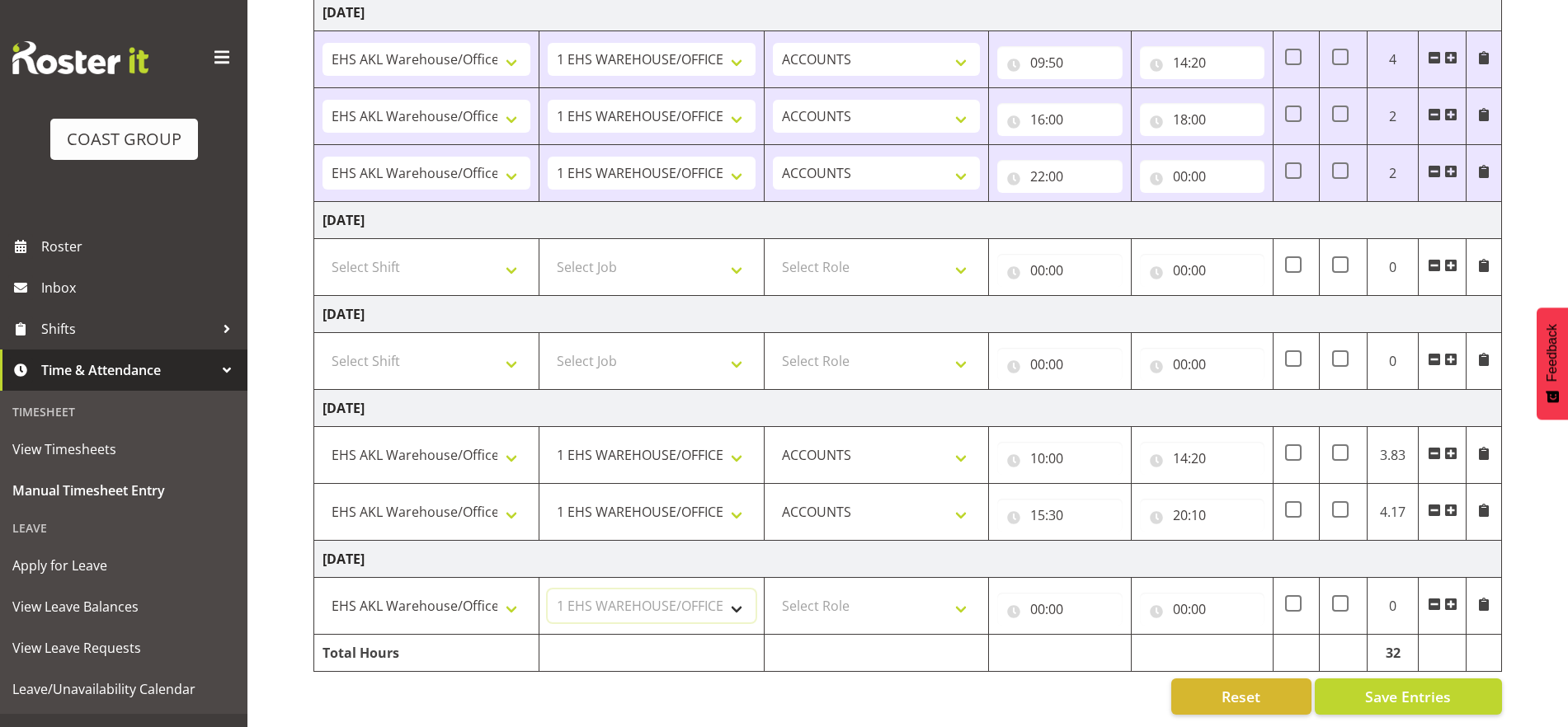
click at [547, 590] on select "Select Job 1 Carlton Events 1 [PERSON_NAME][GEOGRAPHIC_DATA] 1 [PERSON_NAME][GE…" at bounding box center [651, 606] width 207 height 33
click at [885, 578] on td "Select Role ACCOUNTS" at bounding box center [876, 606] width 225 height 57
click at [886, 590] on select "Select Role ACCOUNTS" at bounding box center [876, 606] width 207 height 33
select select "204"
click at [773, 590] on select "Select Role ACCOUNTS" at bounding box center [876, 606] width 207 height 33
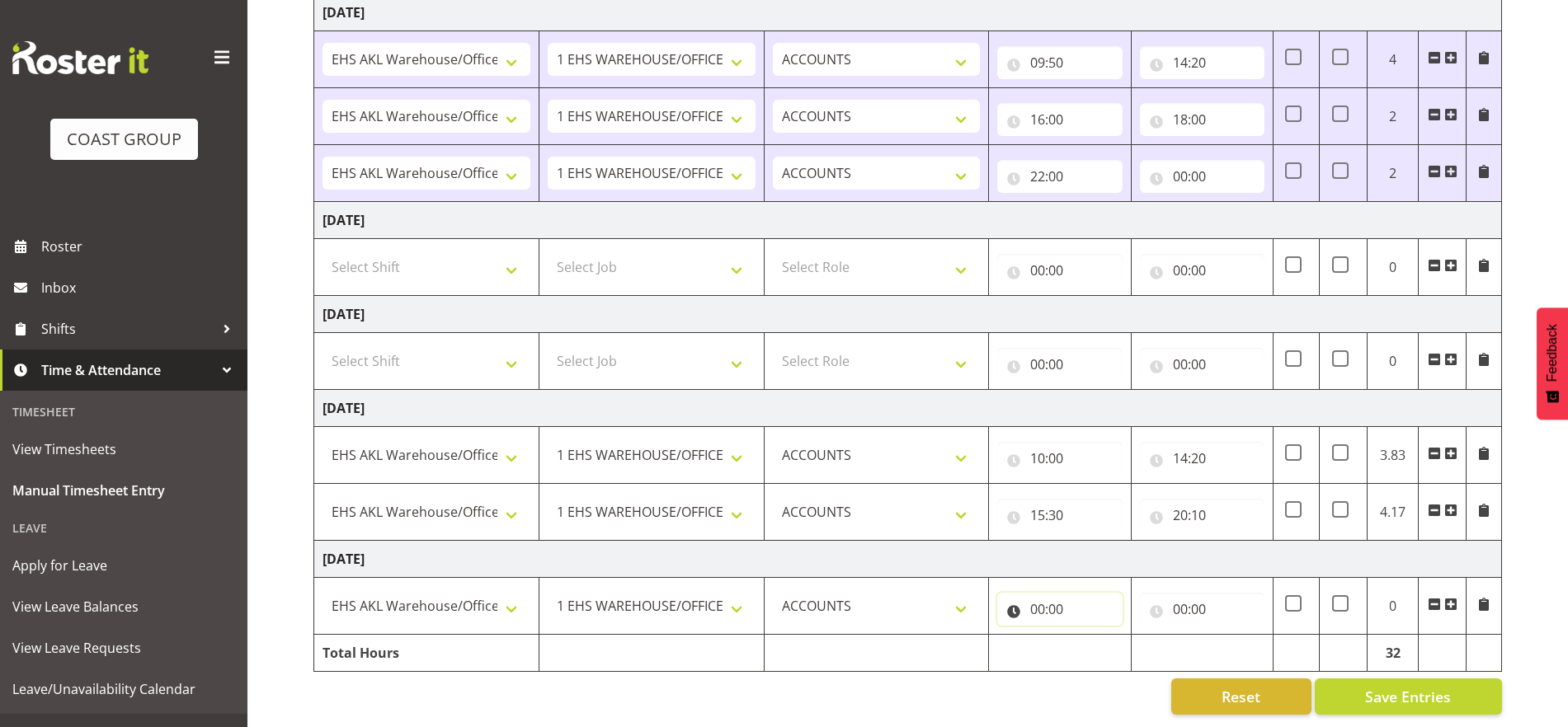
click at [1047, 601] on input "00:00" at bounding box center [1059, 609] width 125 height 33
click at [1113, 636] on select "00 01 02 03 04 05 06 07 08 09 10 11 12 13 14 15 16 17 18 19 20 21 22 23" at bounding box center [1109, 652] width 37 height 33
select select "8"
click at [1091, 636] on select "00 01 02 03 04 05 06 07 08 09 10 11 12 13 14 15 16 17 18 19 20 21 22 23" at bounding box center [1109, 652] width 37 height 33
type input "08:00"
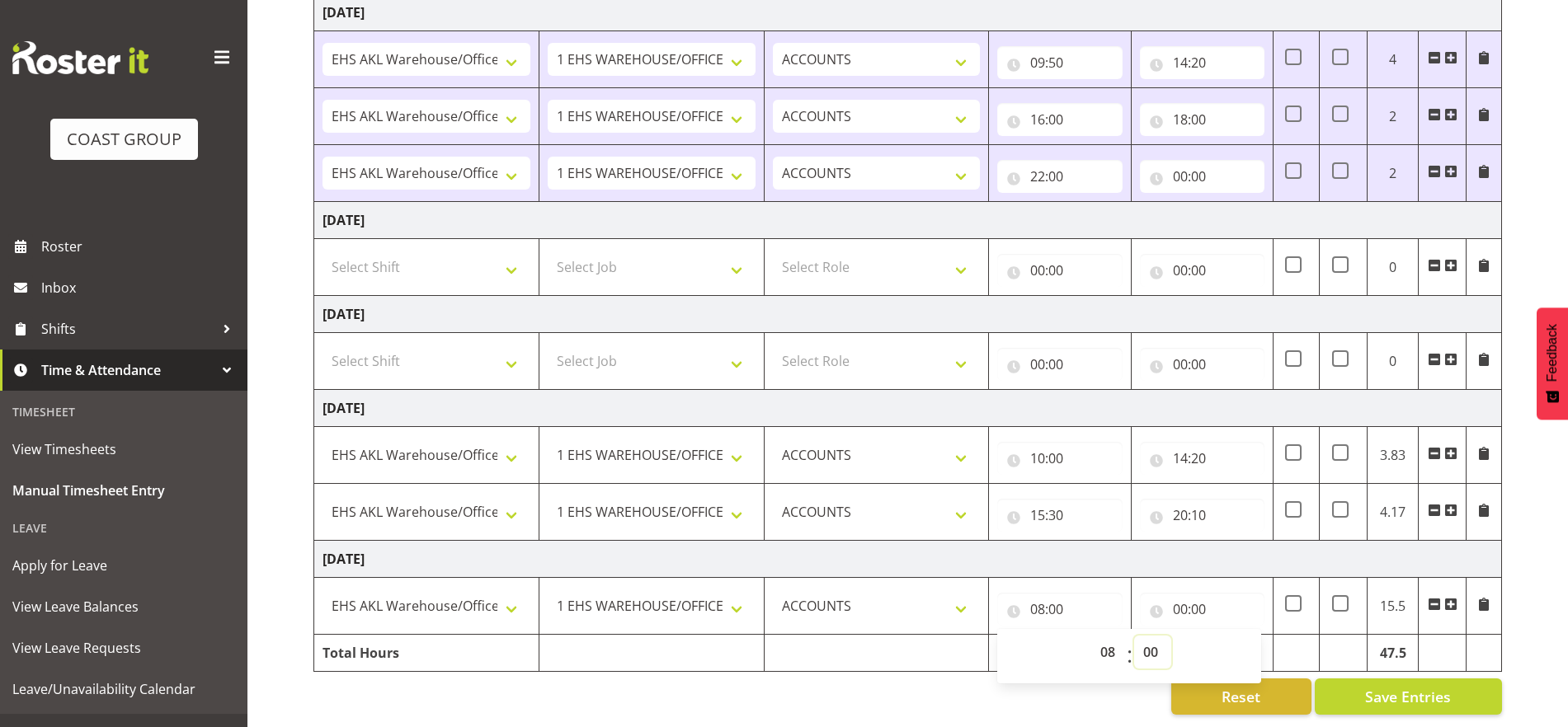
click at [1136, 637] on select "00 01 02 03 04 05 06 07 08 09 10 11 12 13 14 15 16 17 18 19 20 21 22 23 24 25 2…" at bounding box center [1152, 652] width 37 height 33
select select "30"
click at [1134, 636] on select "00 01 02 03 04 05 06 07 08 09 10 11 12 13 14 15 16 17 18 19 20 21 22 23 24 25 2…" at bounding box center [1152, 652] width 37 height 33
type input "08:30"
click at [1136, 593] on input "00:00" at bounding box center [1202, 609] width 125 height 33
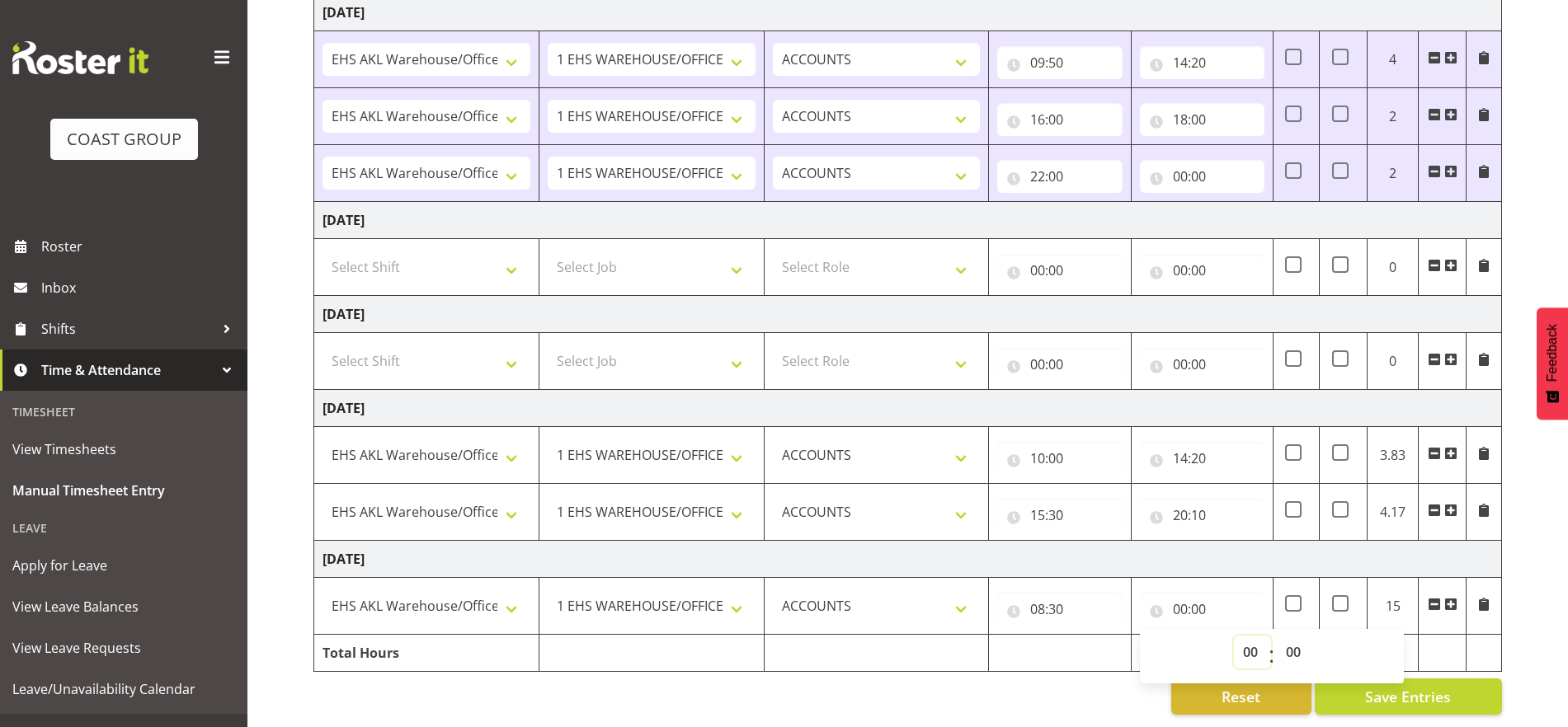
click at [1136, 636] on select "00 01 02 03 04 05 06 07 08 09 10 11 12 13 14 15 16 17 18 19 20 21 22 23" at bounding box center [1253, 652] width 37 height 33
select select "17"
click at [1136, 636] on select "00 01 02 03 04 05 06 07 08 09 10 11 12 13 14 15 16 17 18 19 20 21 22 23" at bounding box center [1253, 652] width 37 height 33
type input "17:00"
click at [1087, 679] on div "Reset Save Entries" at bounding box center [908, 697] width 1188 height 36
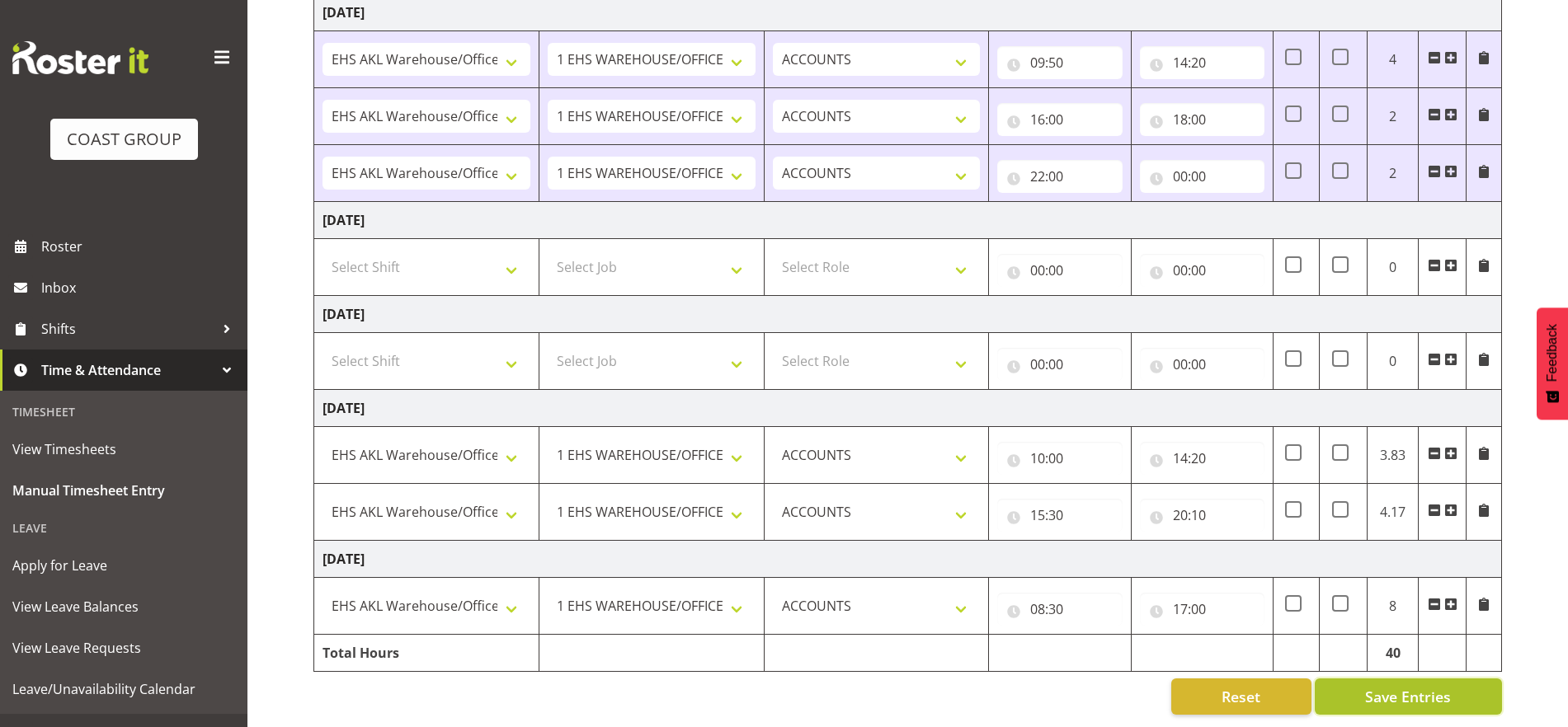
click at [1136, 686] on span "Save Entries" at bounding box center [1408, 696] width 86 height 21
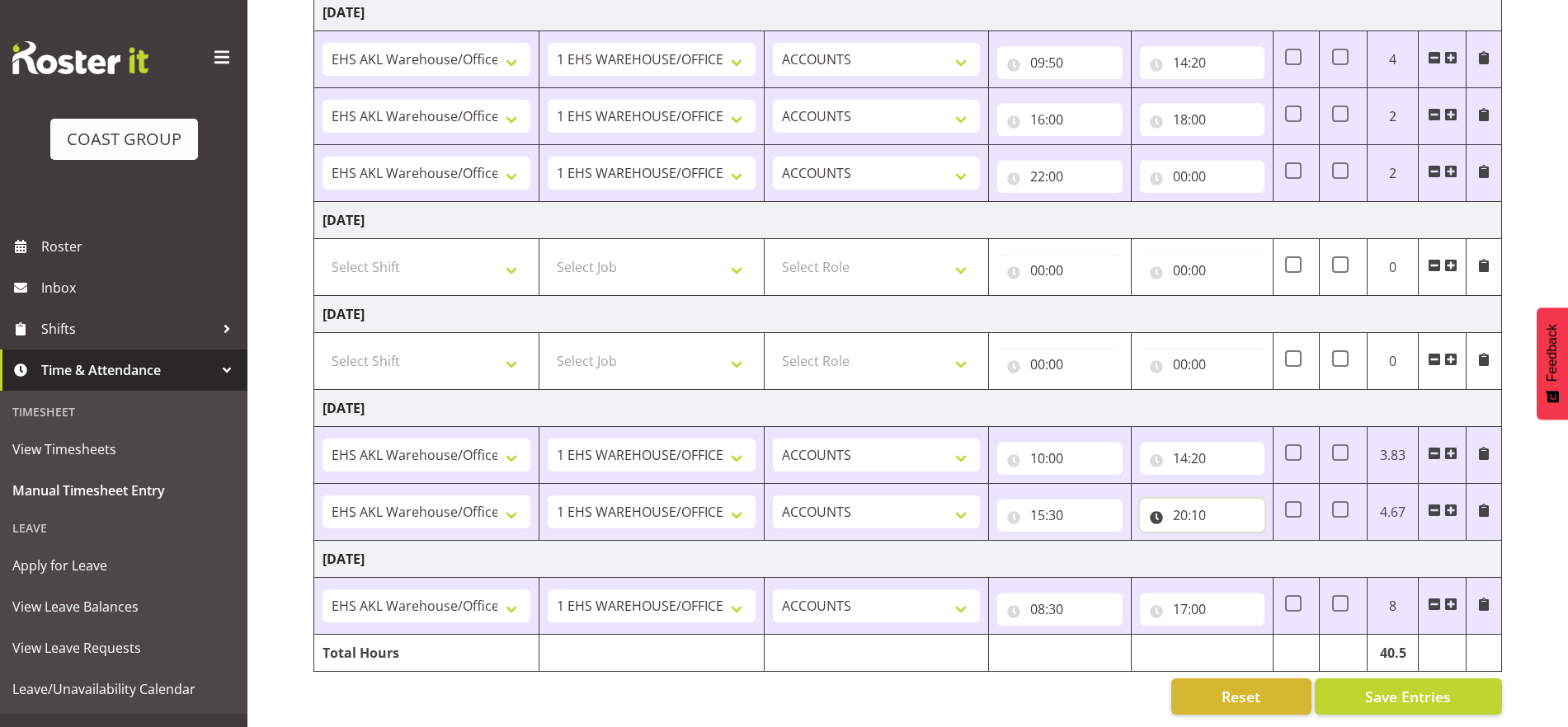
click at [1136, 505] on input "20:10" at bounding box center [1202, 514] width 125 height 33
click at [1136, 541] on select "00 01 02 03 04 05 06 07 08 09 10 11 12 13 14 15 16 17 18 19 20 21 22 23" at bounding box center [1253, 557] width 37 height 33
select select "19"
click at [1136, 541] on select "00 01 02 03 04 05 06 07 08 09 10 11 12 13 14 15 16 17 18 19 20 21 22 23" at bounding box center [1253, 557] width 37 height 33
type input "19:10"
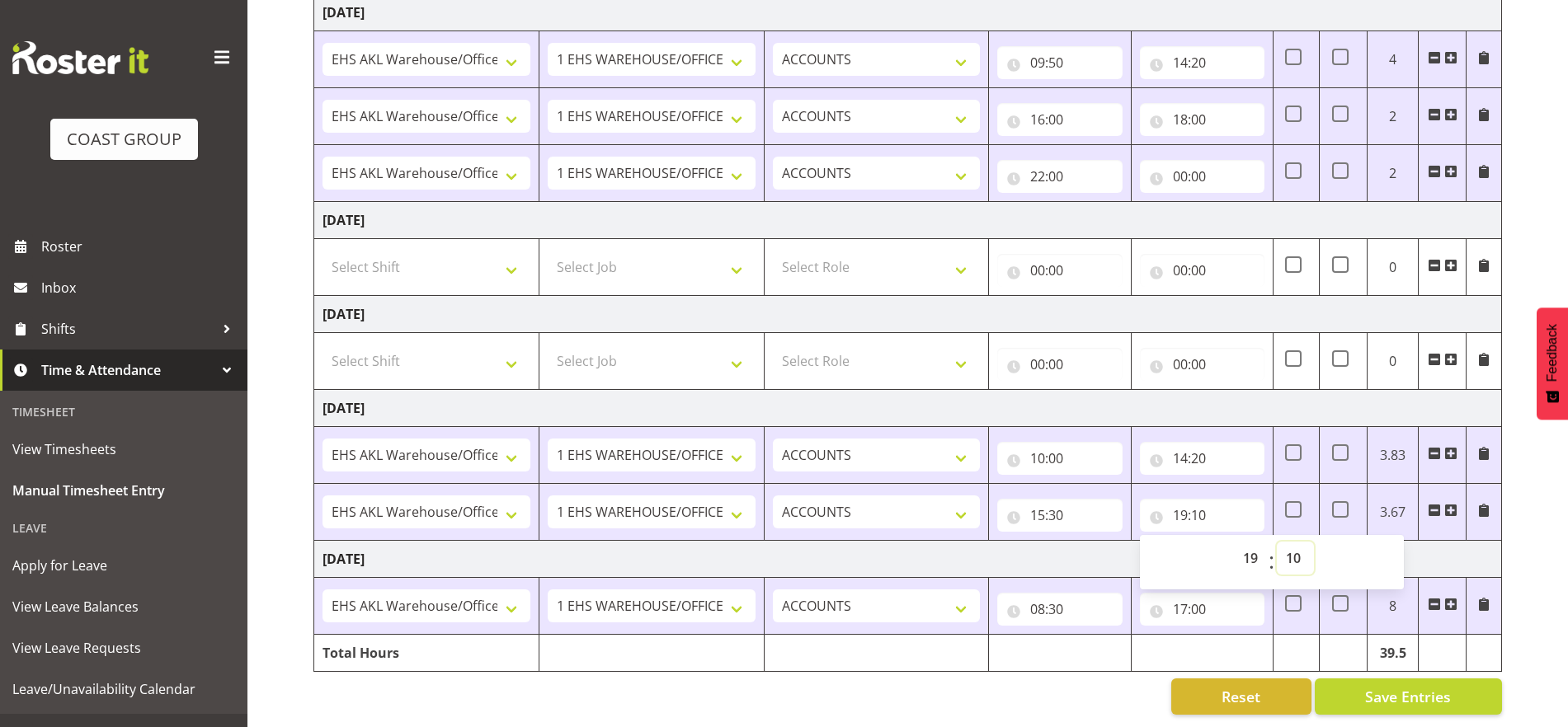
click at [1136, 544] on select "00 01 02 03 04 05 06 07 08 09 10 11 12 13 14 15 16 17 18 19 20 21 22 23 24 25 2…" at bounding box center [1295, 557] width 37 height 33
select select "40"
click at [1136, 541] on select "00 01 02 03 04 05 06 07 08 09 10 11 12 13 14 15 16 17 18 19 20 21 22 23 24 25 2…" at bounding box center [1295, 557] width 37 height 33
type input "19:40"
click at [1136, 541] on td "[DATE]" at bounding box center [908, 559] width 1188 height 37
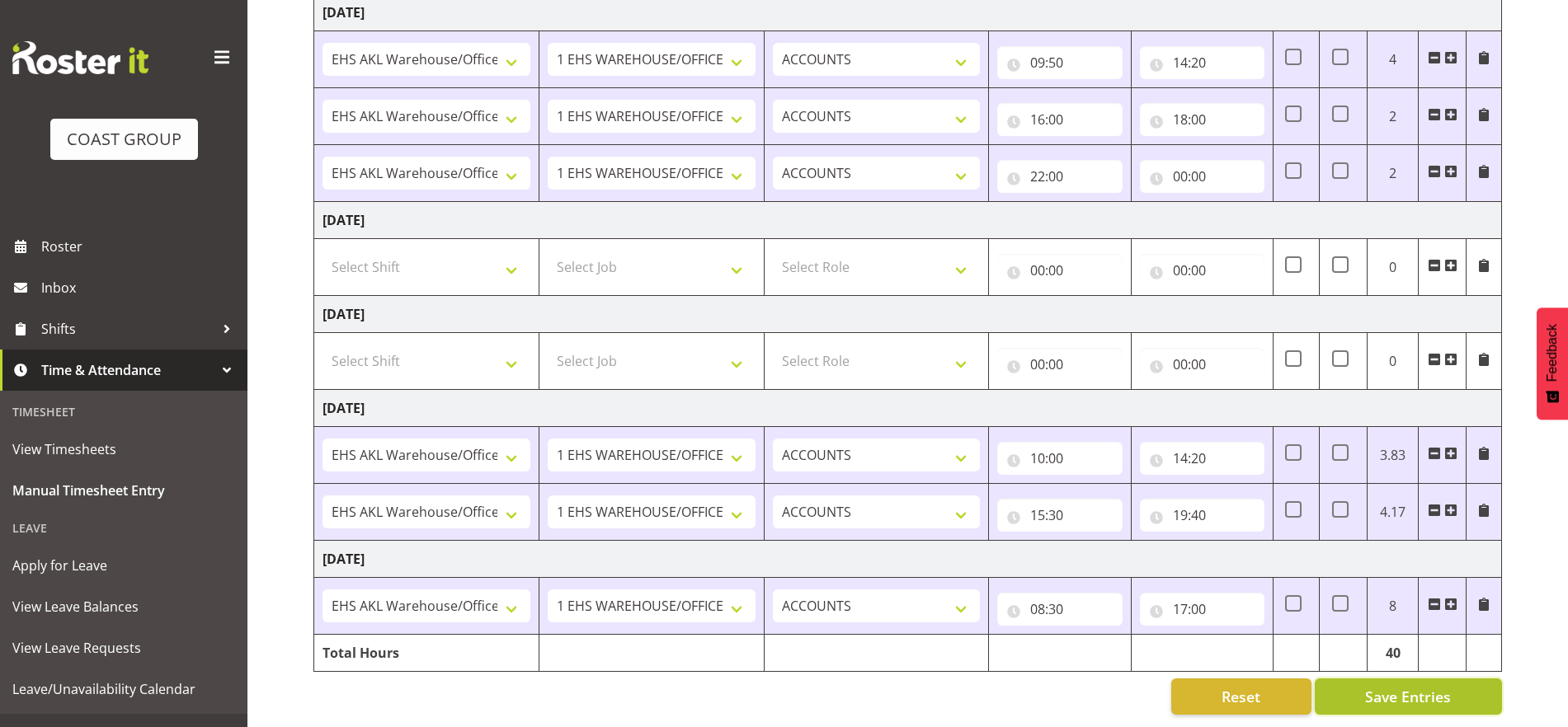
click at [1136, 686] on span "Save Entries" at bounding box center [1408, 696] width 86 height 21
click at [1136, 689] on button "Save Entries" at bounding box center [1408, 697] width 187 height 36
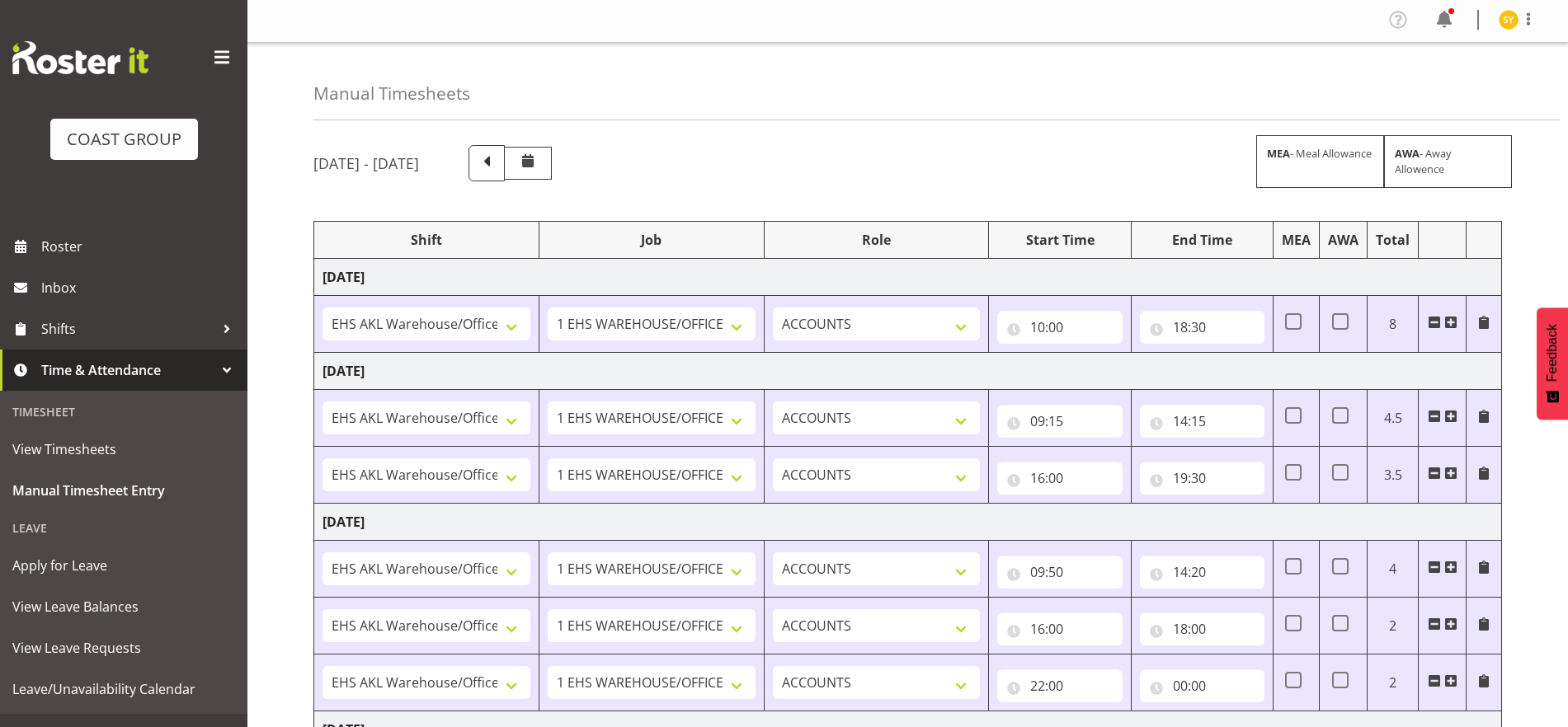
scroll to position [0, 0]
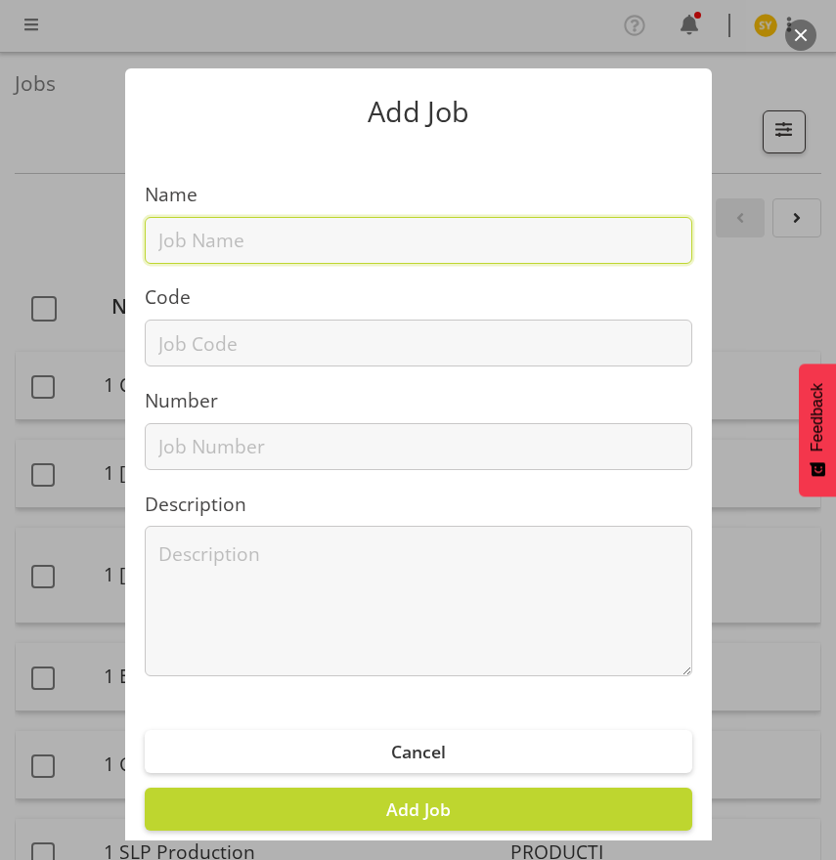
drag, startPoint x: 169, startPoint y: 247, endPoint x: 168, endPoint y: 265, distance: 17.6
click at [168, 250] on input "text" at bounding box center [419, 240] width 548 height 47
paste input "1250912A"
type input "1250912A"
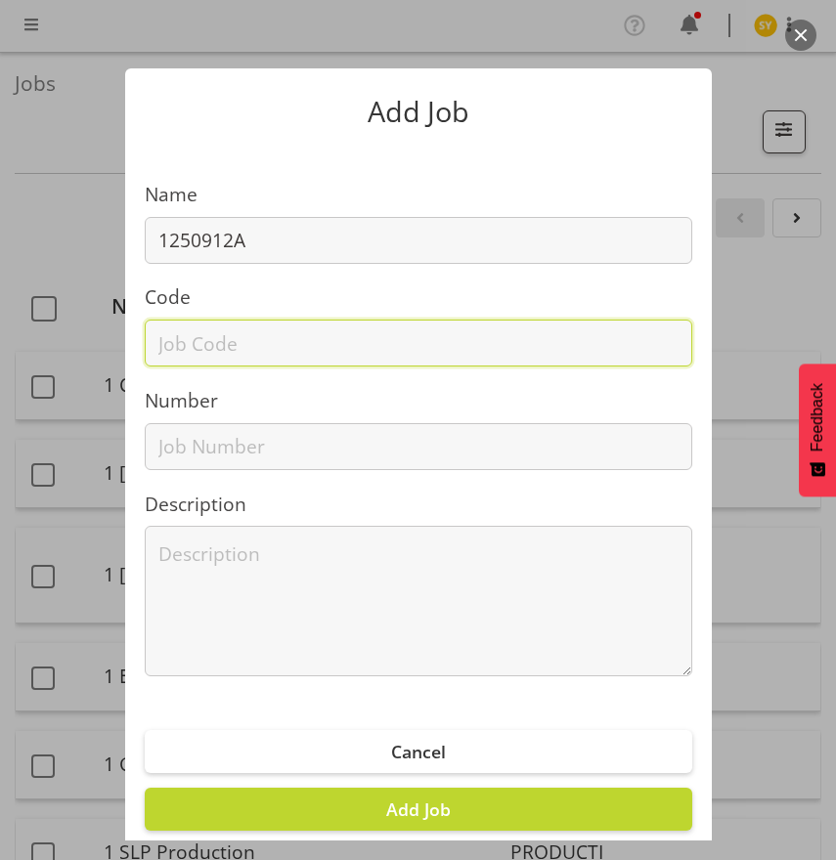
click at [161, 344] on input "text" at bounding box center [419, 343] width 548 height 47
paste input "1250912A"
type input "1250912A"
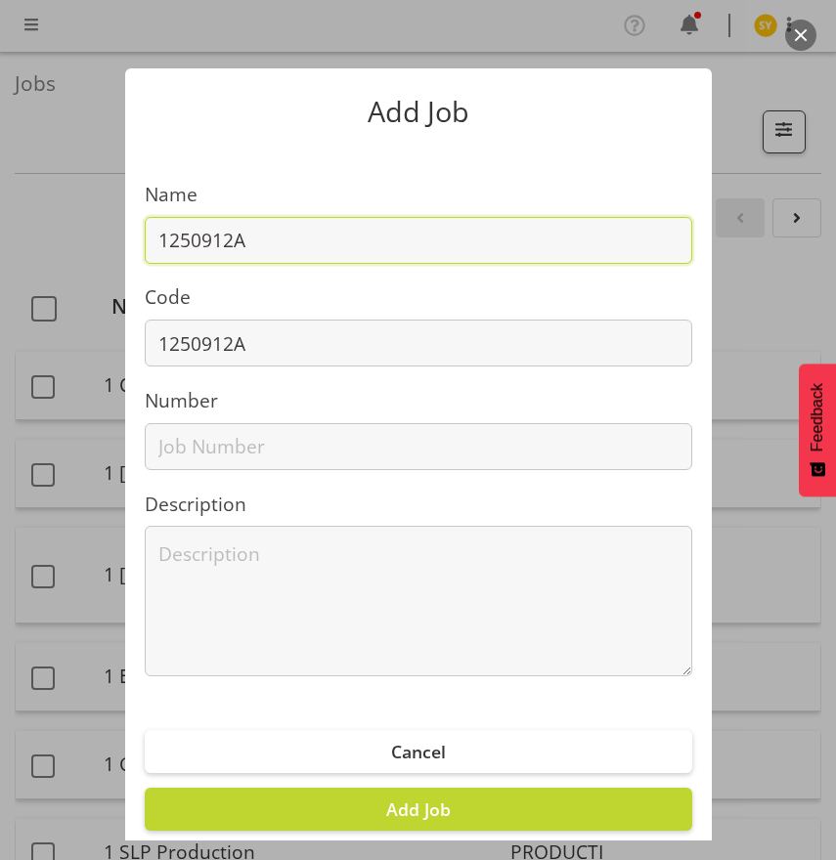
click at [325, 241] on input "1250912A" at bounding box center [419, 240] width 548 height 47
paste input "Cordis"
paste input "AI Summit-Callagham Innovation"
drag, startPoint x: 252, startPoint y: 239, endPoint x: 688, endPoint y: 240, distance: 436.0
click at [690, 240] on section "Name 1250912A - CordisAI Summit-Callagham Innovation Code 1250912A Number Descr…" at bounding box center [418, 421] width 587 height 550
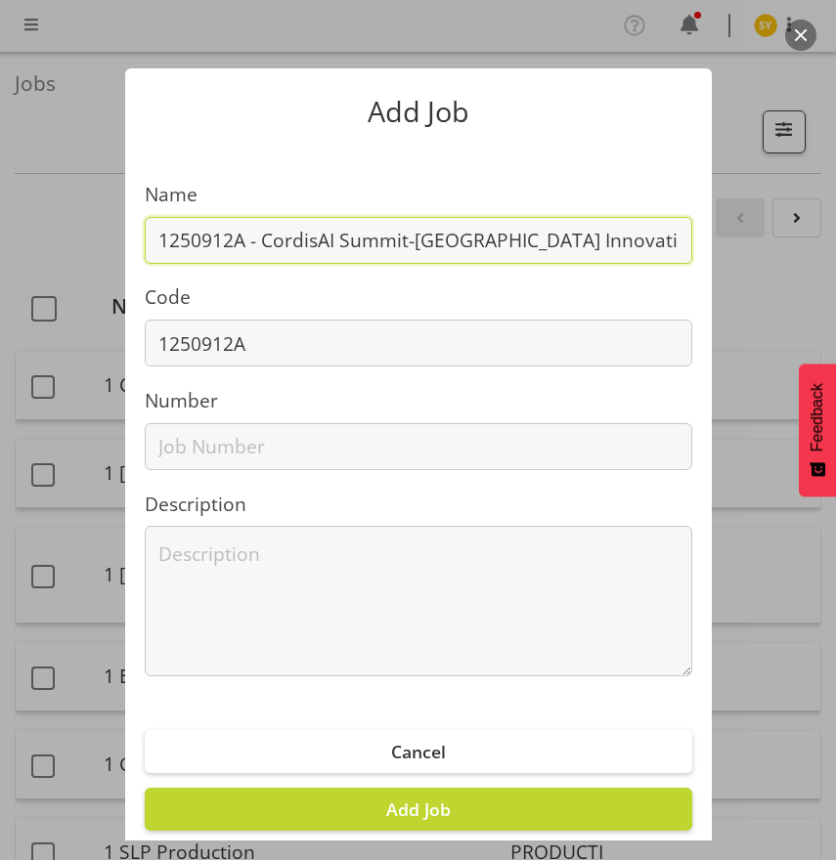
paste input "text"
drag, startPoint x: 592, startPoint y: 241, endPoint x: 36, endPoint y: 256, distance: 556.5
click at [62, 254] on div "Add Job Name 1250912A - AI Summit-Callagham Innovation Code 1250912A Number Des…" at bounding box center [418, 430] width 836 height 821
type input "1250912A - AI Summit-Callagham Innovation"
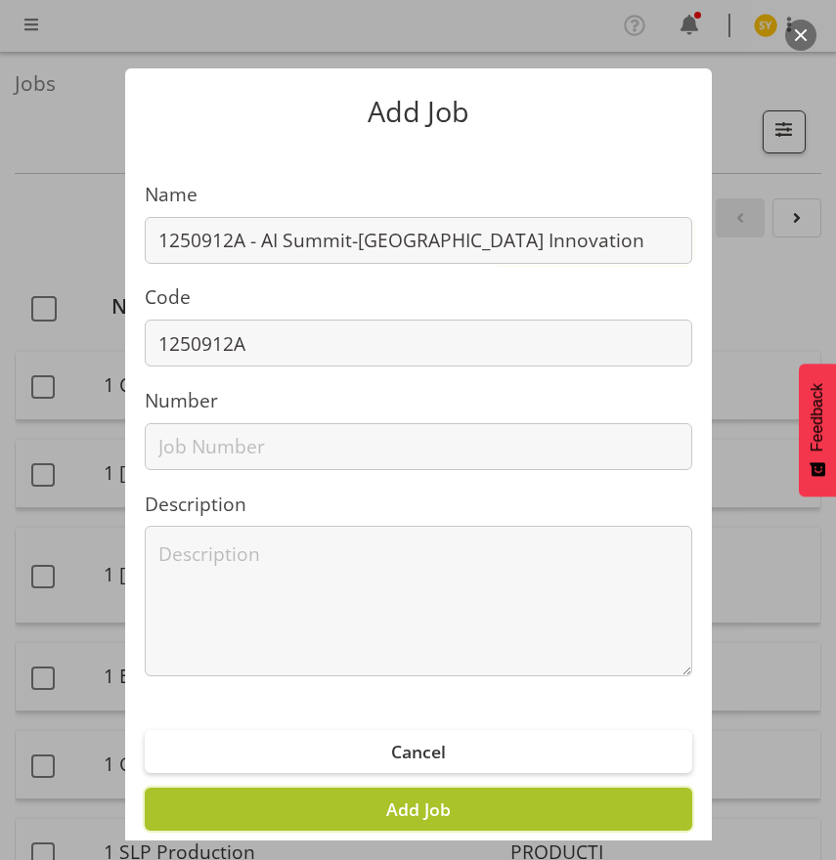
click at [421, 813] on span "Add Job" at bounding box center [418, 809] width 65 height 23
